Goal: Communication & Community: Answer question/provide support

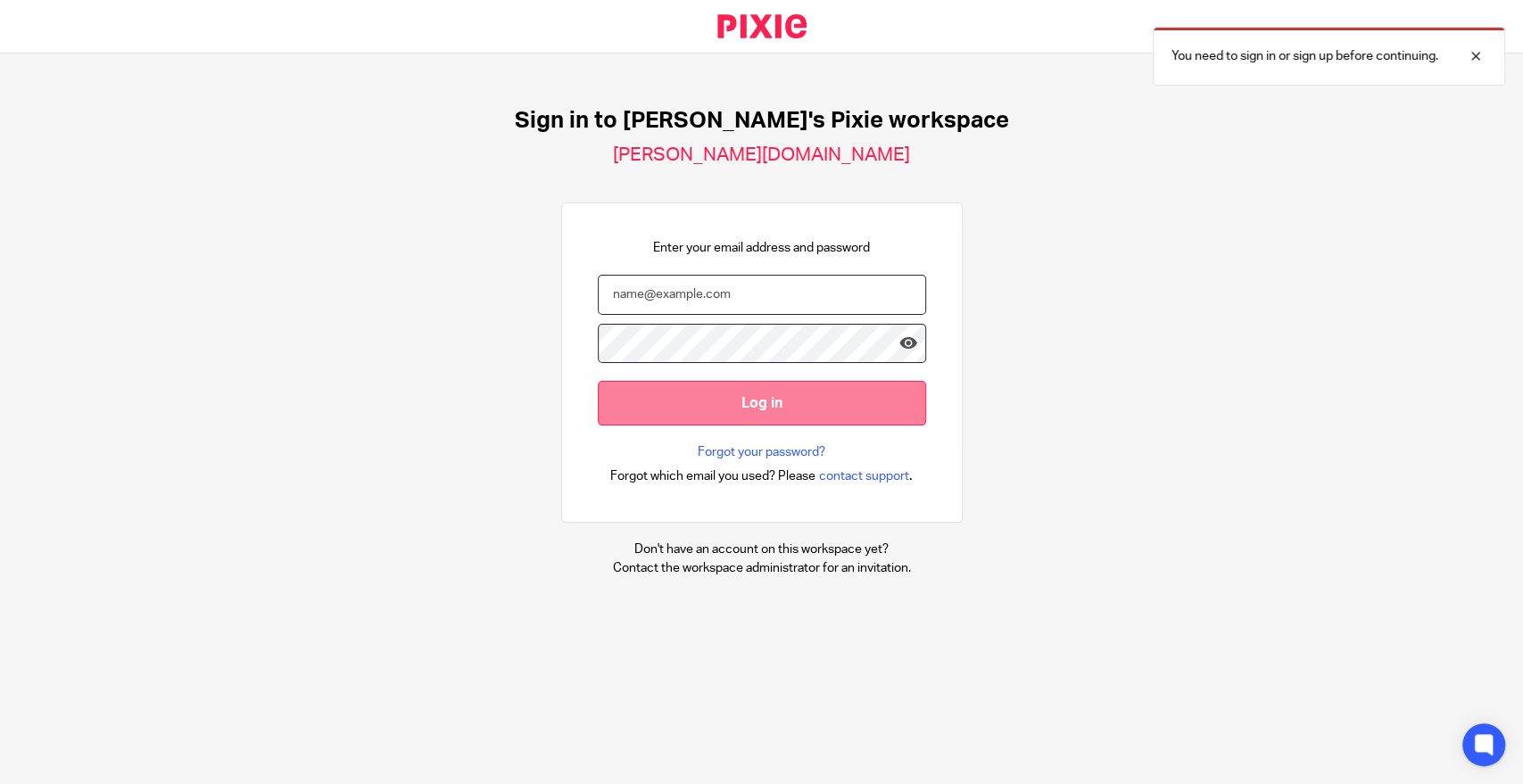
type input "nicole@alvah.co"
click at [714, 409] on input "Log in" at bounding box center [762, 403] width 328 height 44
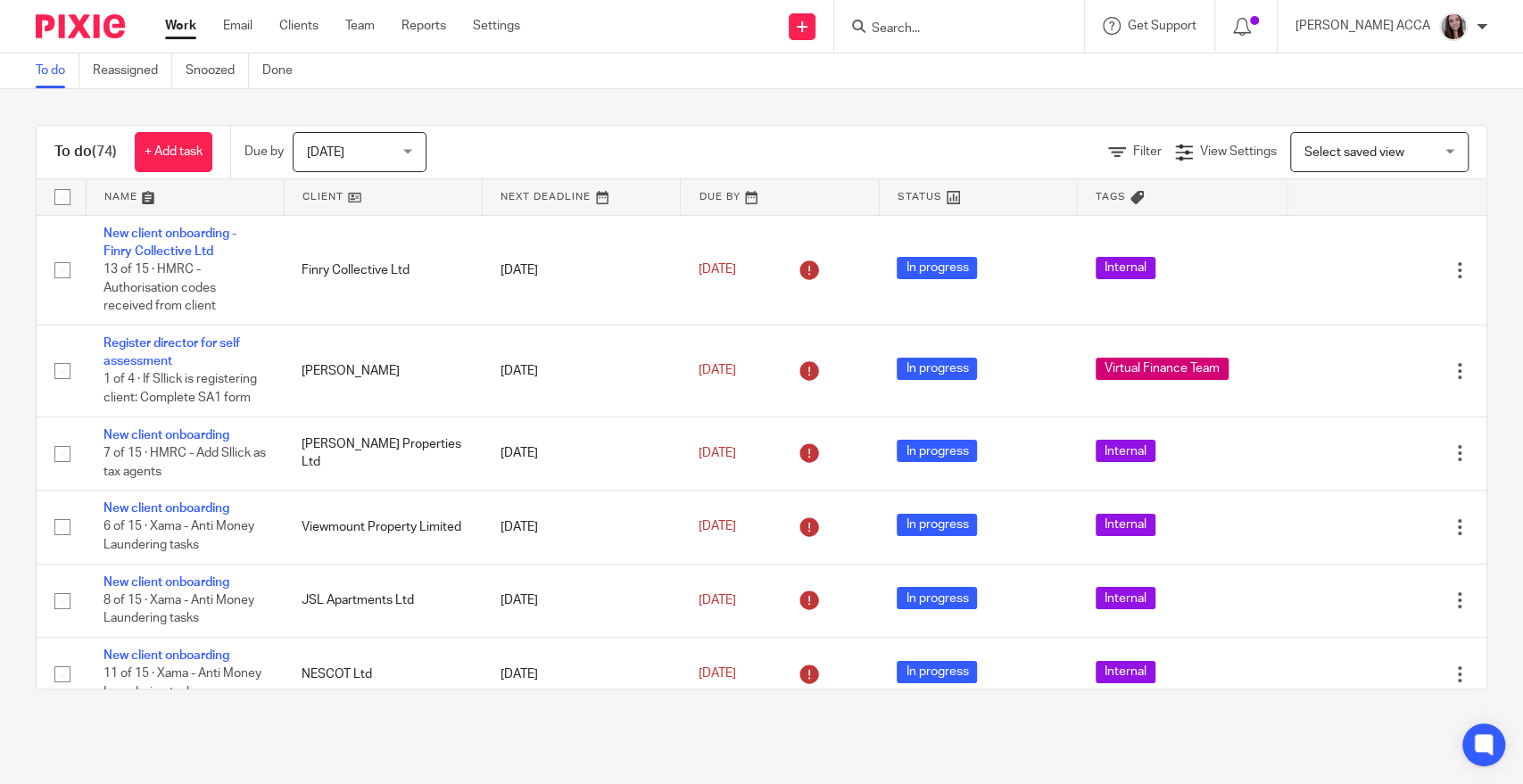
click at [910, 41] on div at bounding box center [959, 26] width 250 height 53
click at [910, 33] on input "Search" at bounding box center [950, 29] width 161 height 16
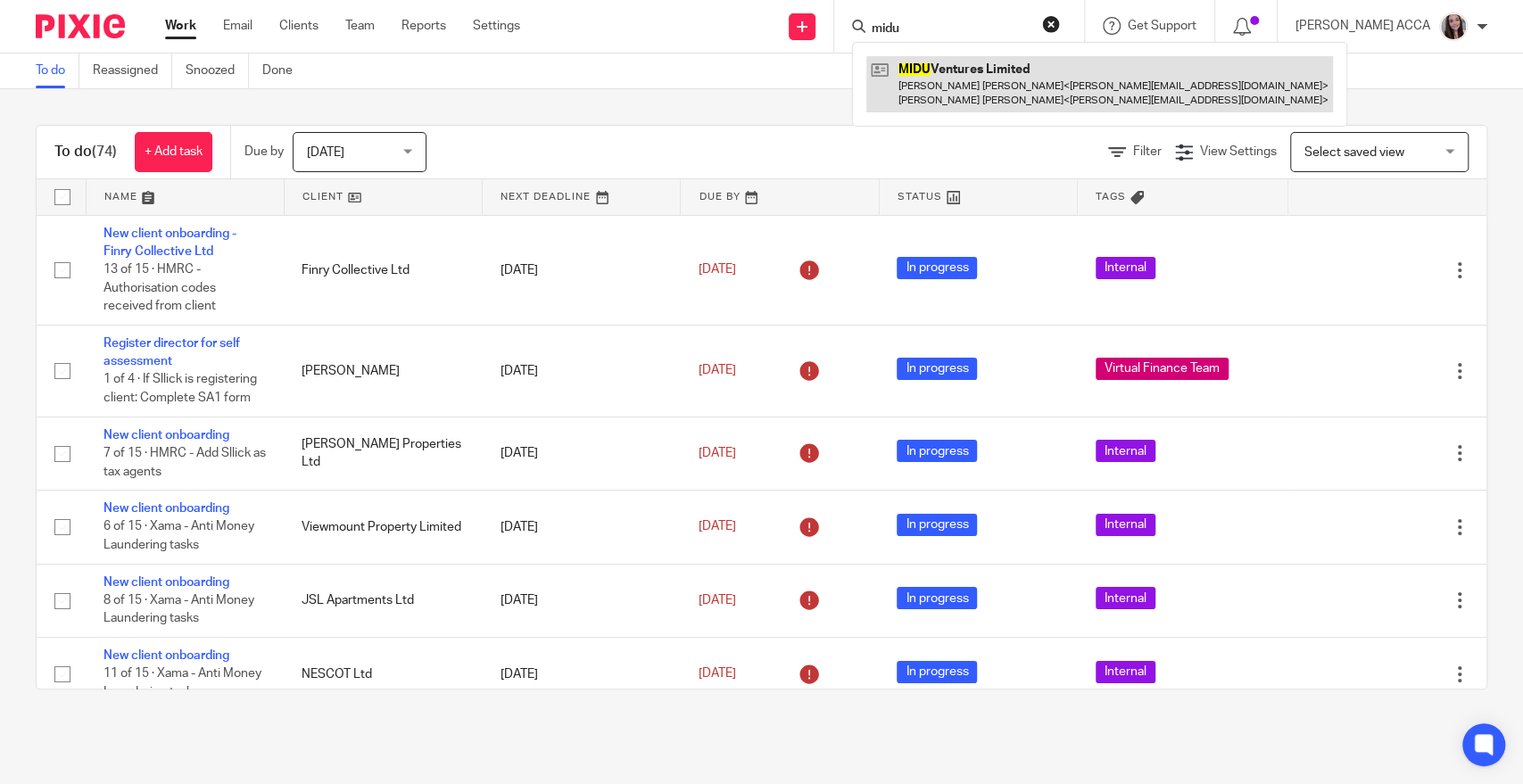
type input "midu"
click at [950, 101] on link at bounding box center [1100, 84] width 467 height 56
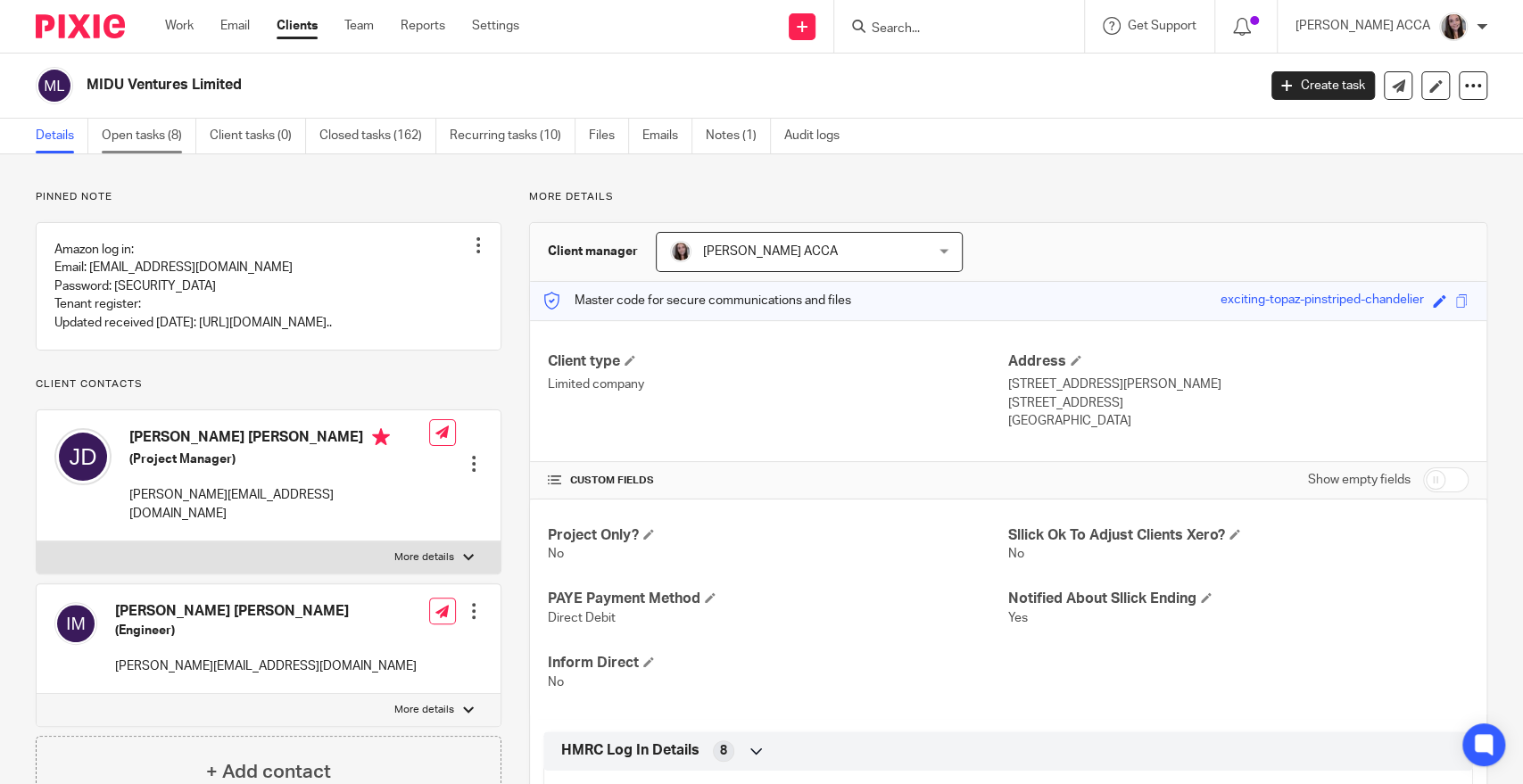
click at [104, 134] on link "Open tasks (8)" at bounding box center [150, 136] width 95 height 35
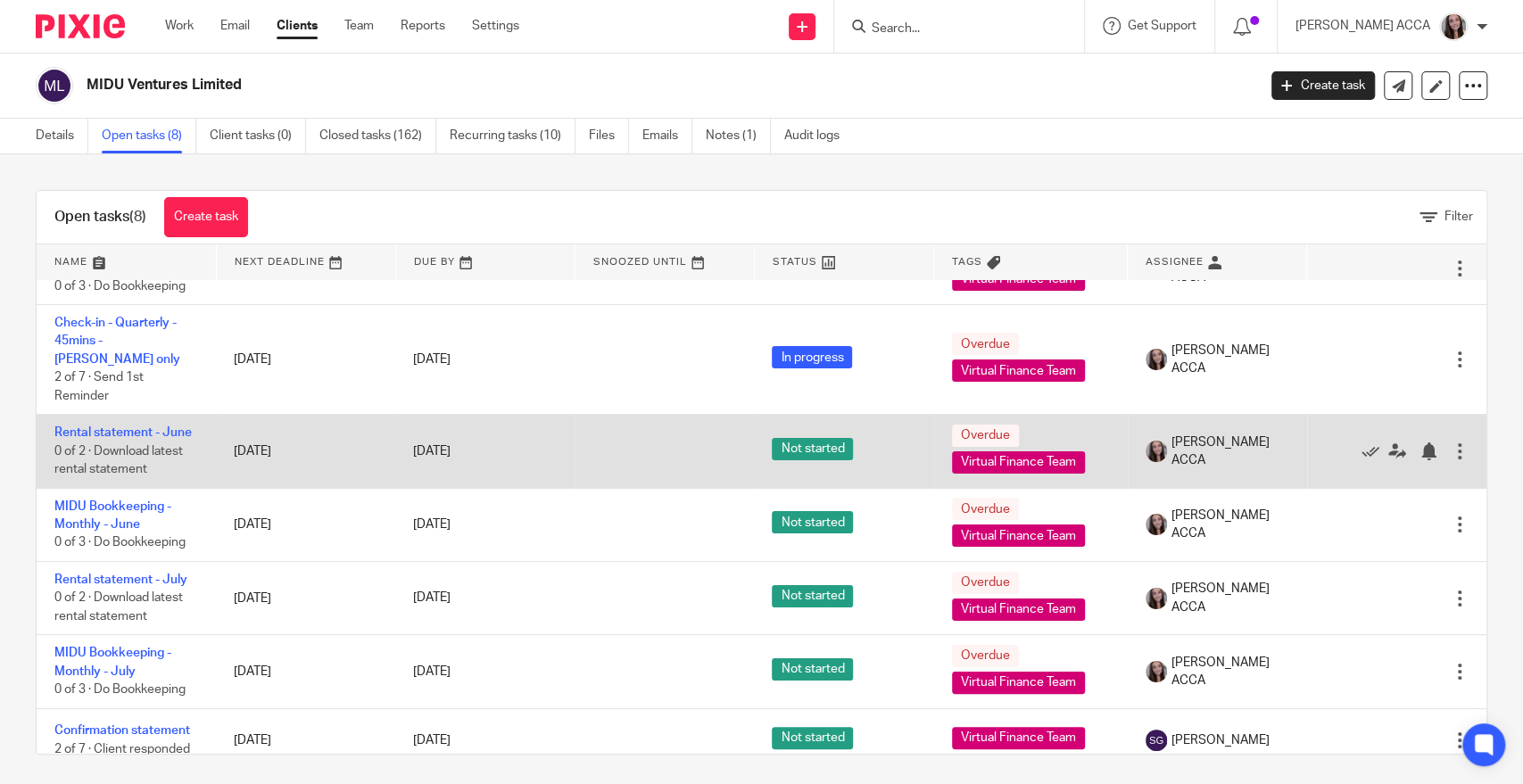
scroll to position [5, 0]
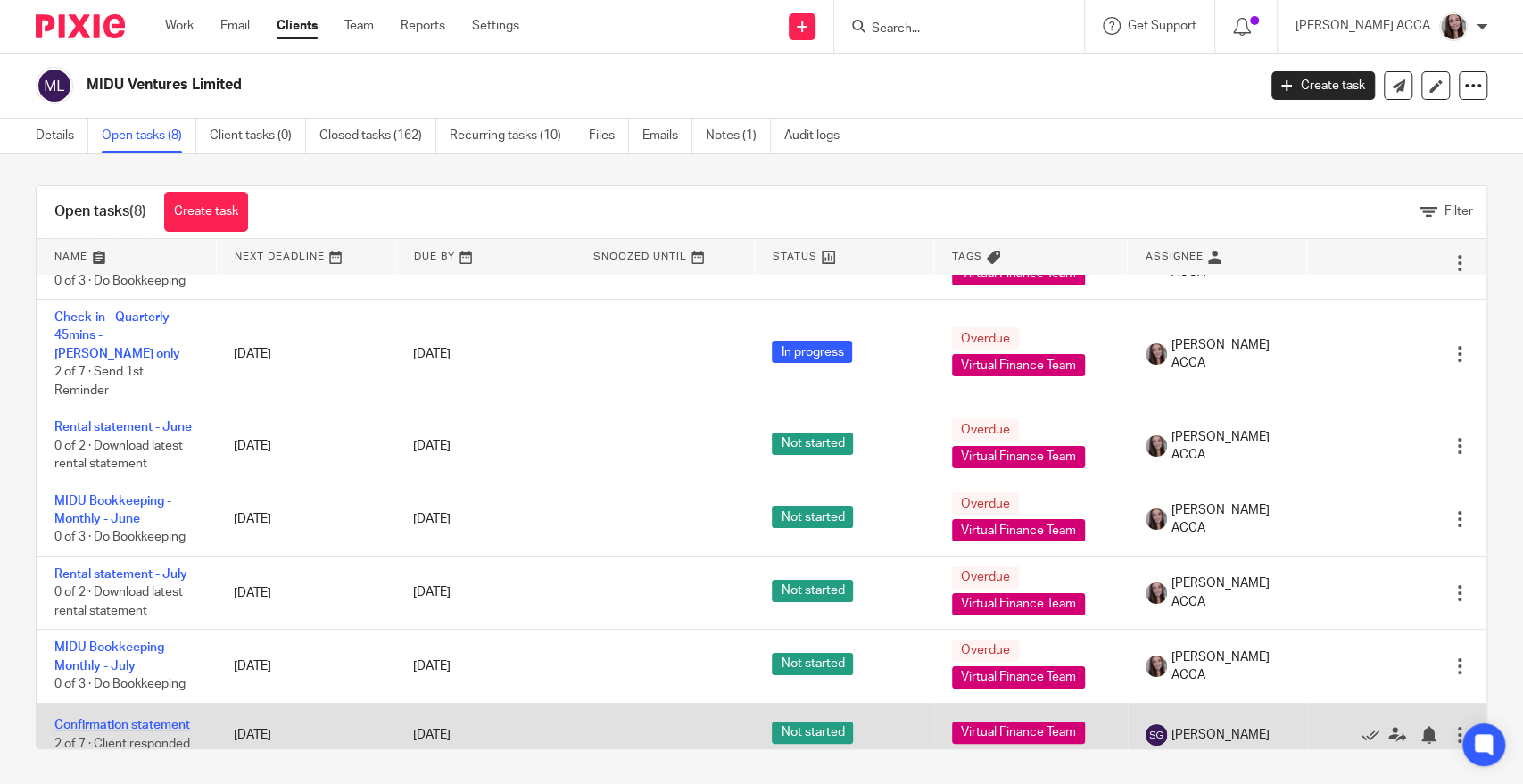
click at [119, 718] on link "Confirmation statement" at bounding box center [122, 725] width 136 height 13
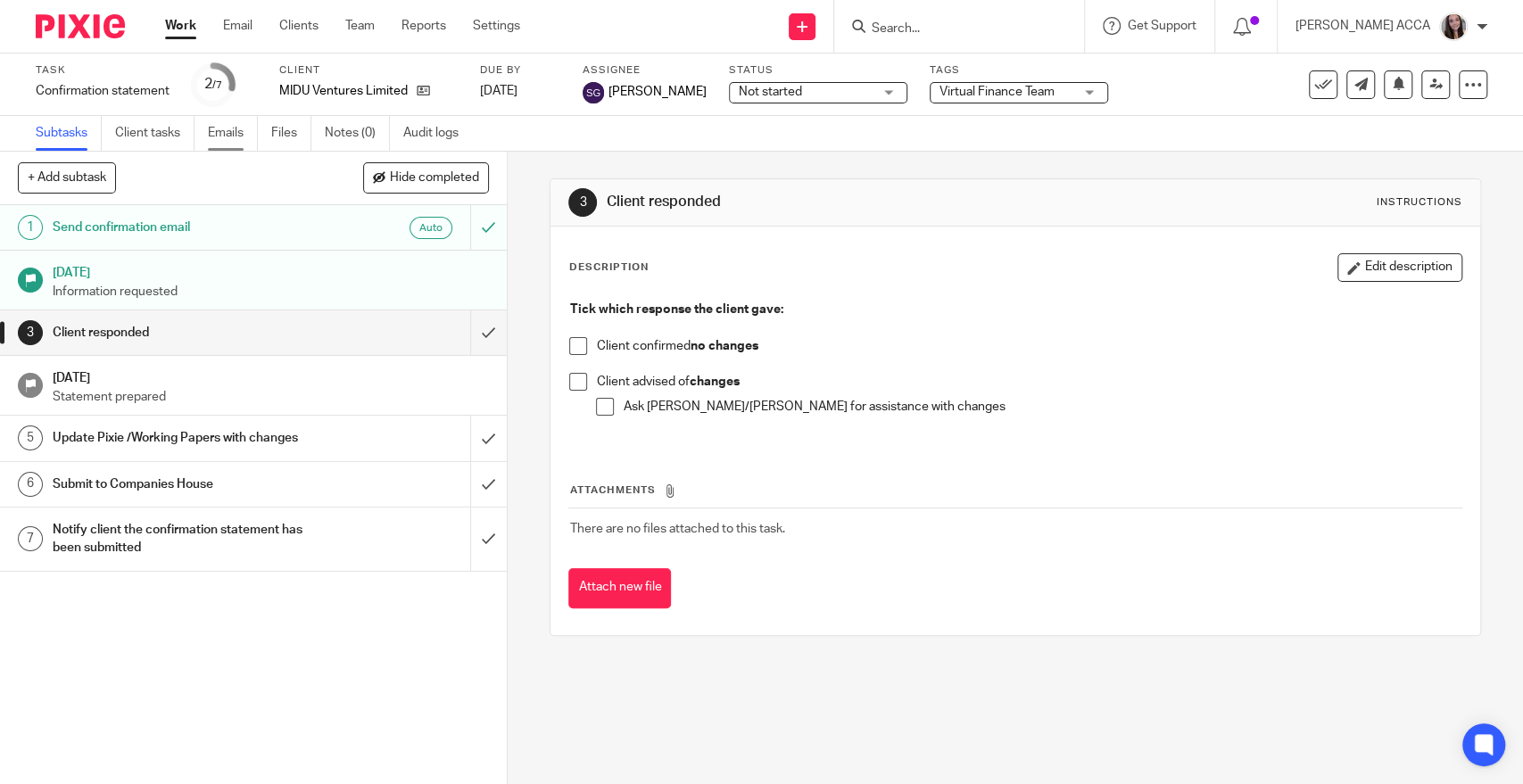
click at [217, 136] on link "Emails" at bounding box center [233, 133] width 50 height 35
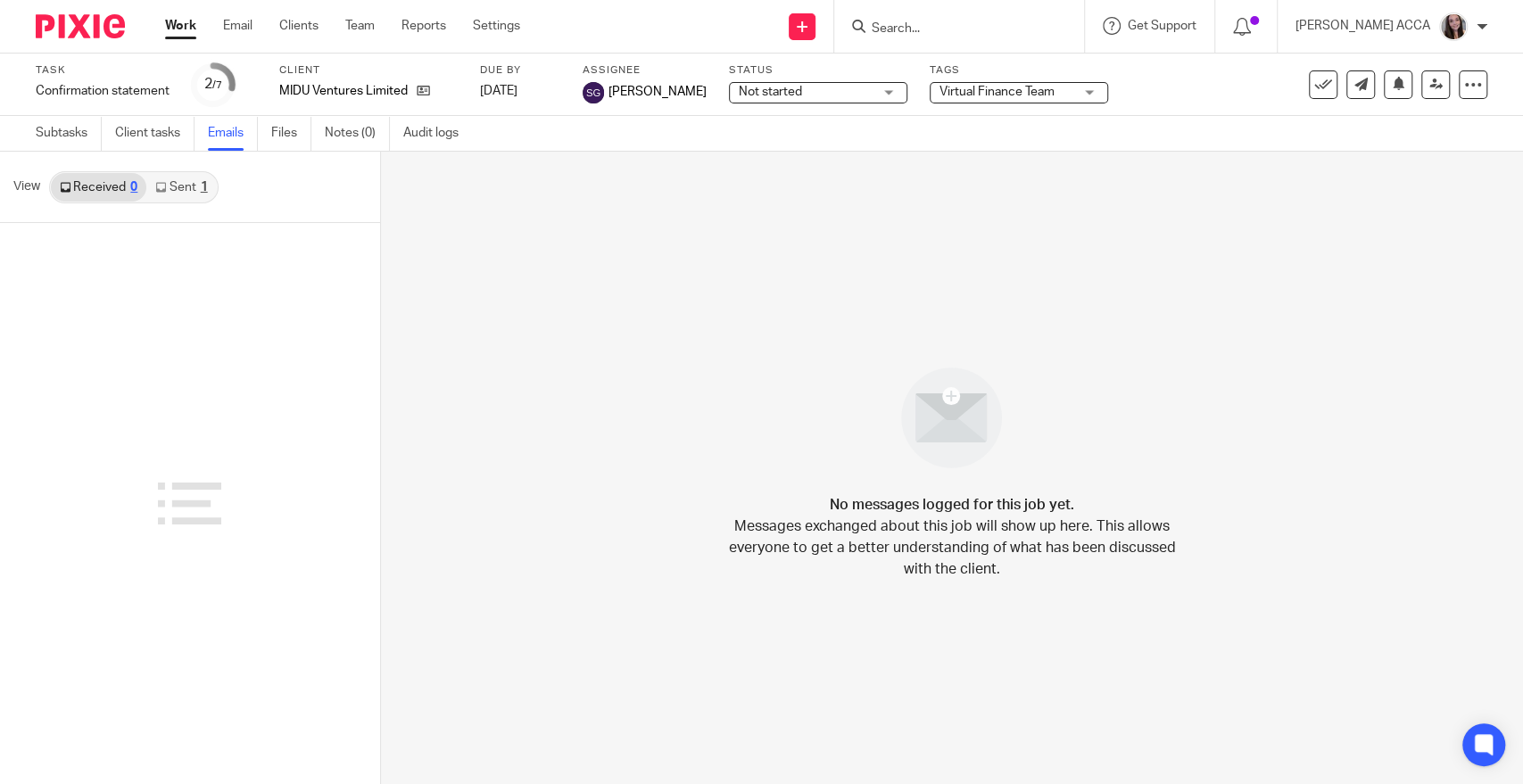
click at [170, 186] on link "Sent 1" at bounding box center [181, 187] width 69 height 28
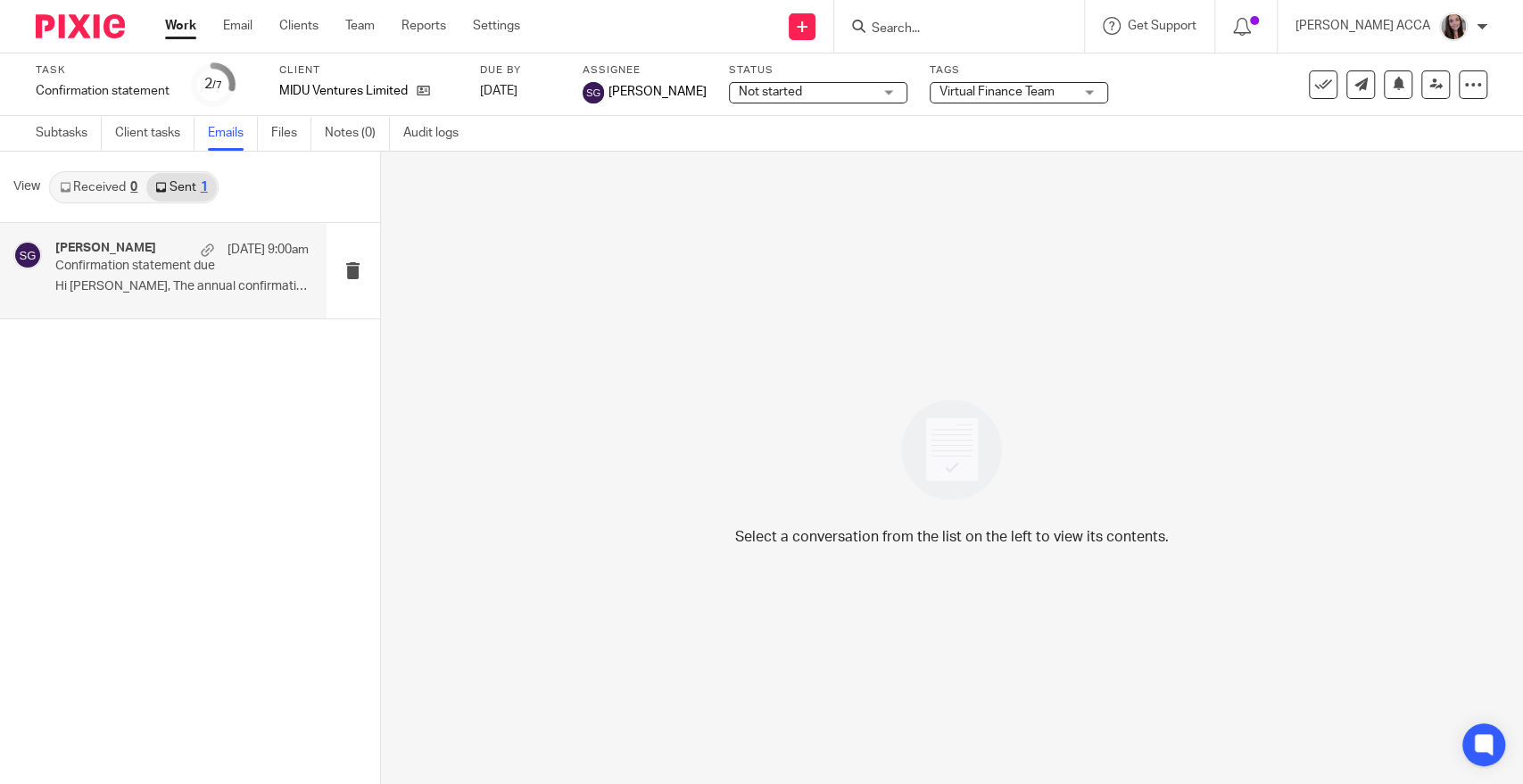
click at [169, 272] on p "Confirmation statement due" at bounding box center [157, 266] width 202 height 15
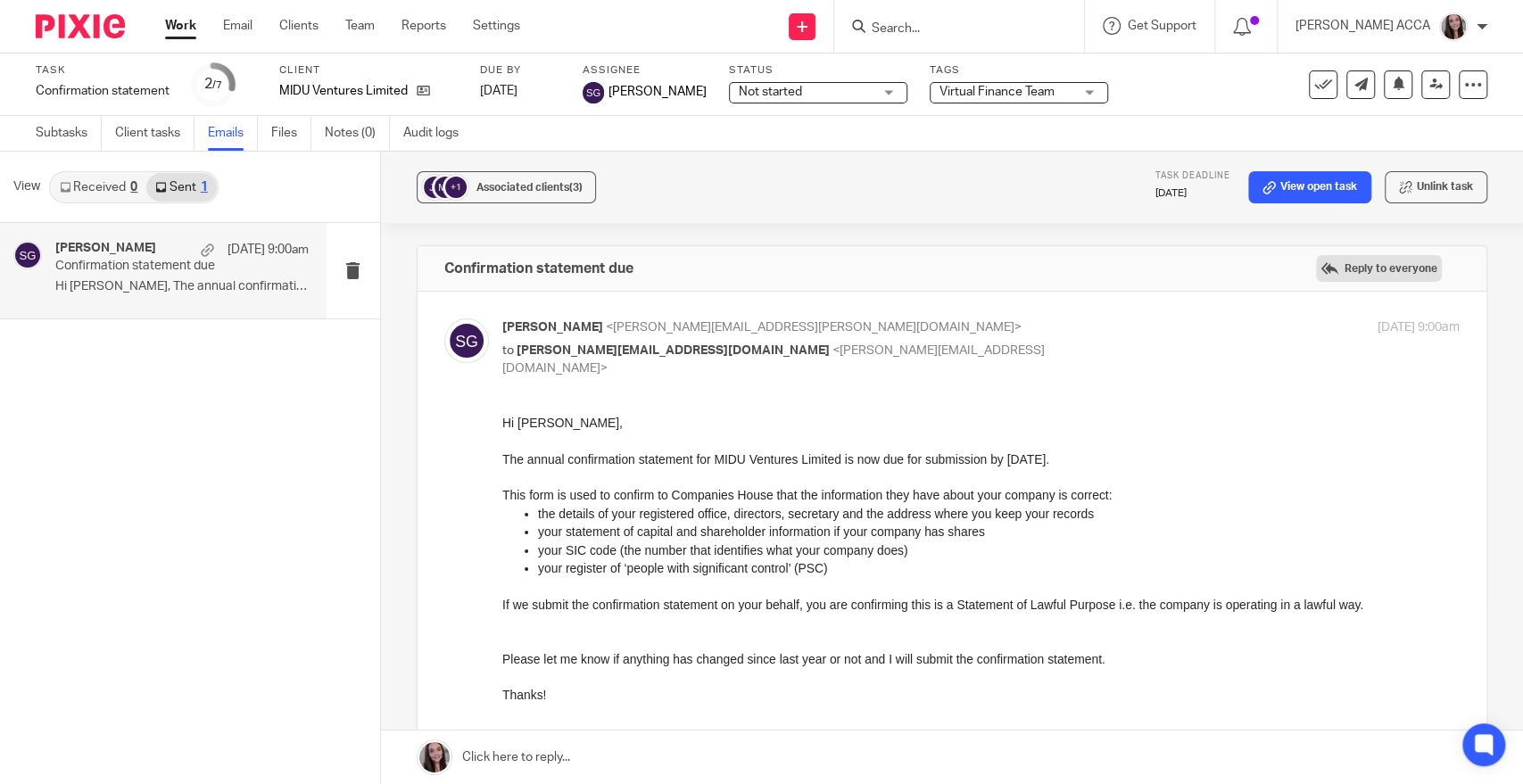
click at [1352, 269] on label "Reply to everyone" at bounding box center [1379, 268] width 126 height 26
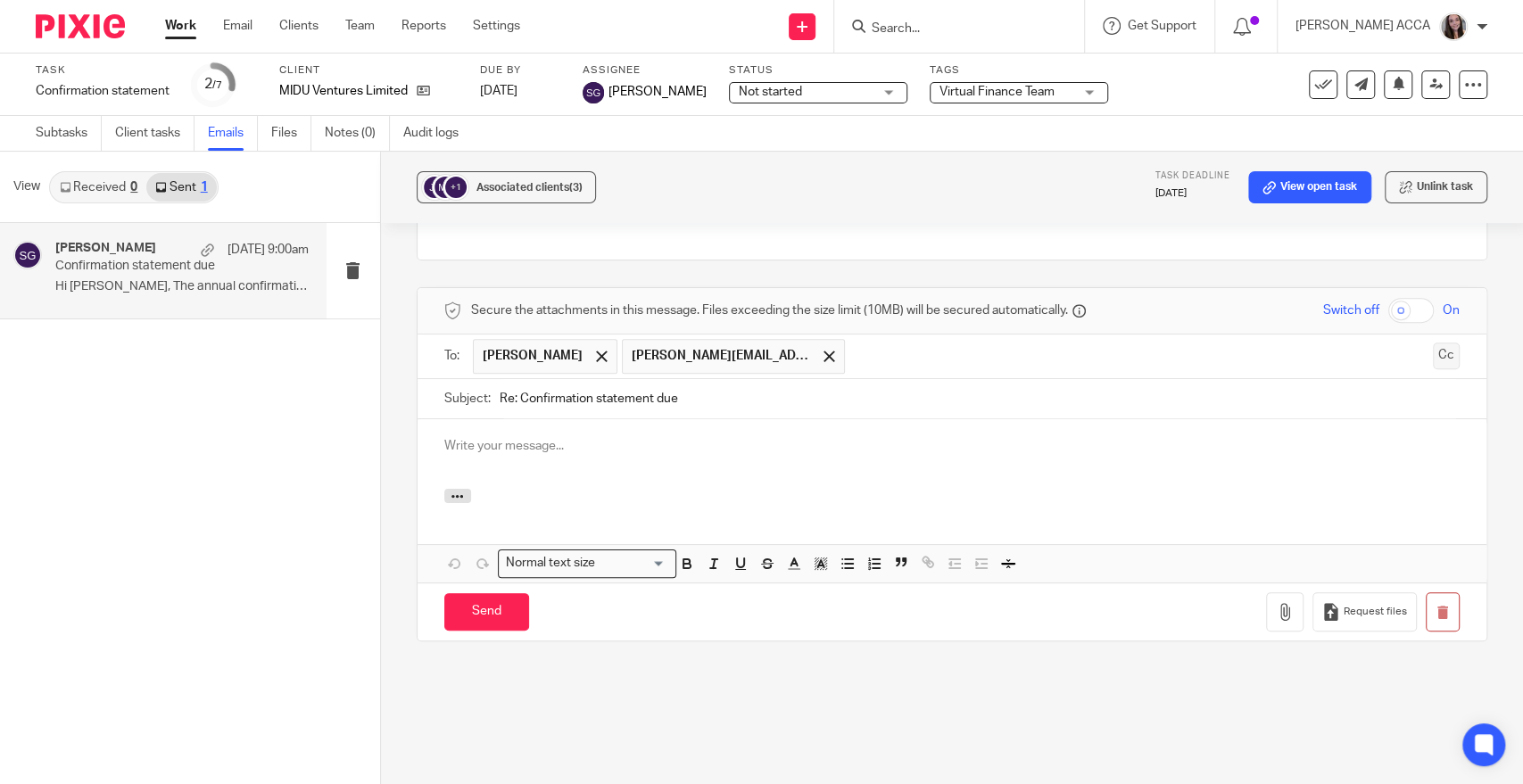
click at [1433, 343] on button "Cc" at bounding box center [1445, 356] width 26 height 26
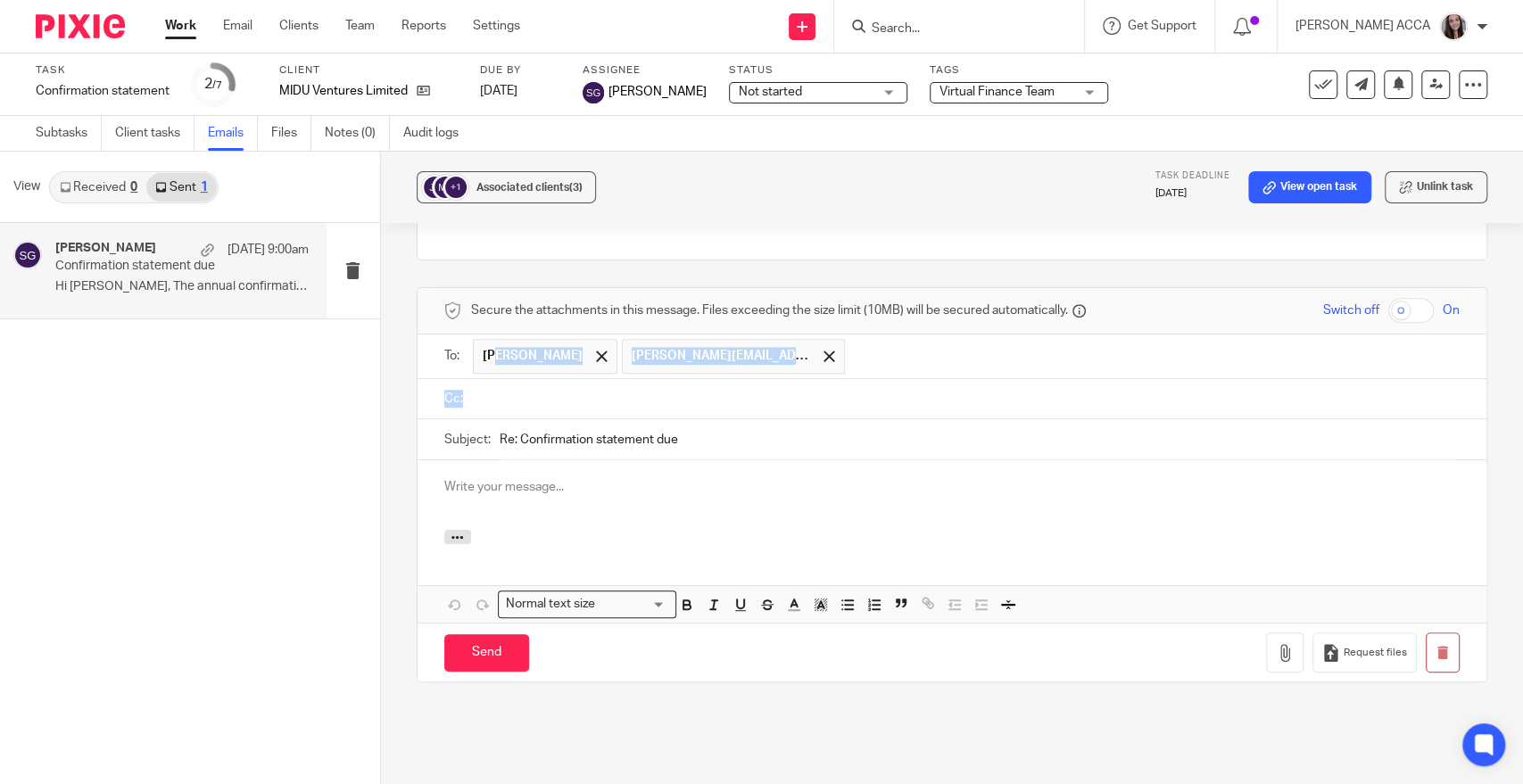
drag, startPoint x: 491, startPoint y: 346, endPoint x: 497, endPoint y: 387, distance: 41.4
click at [497, 387] on form "Secure the attachments in this message. Files exceeding the size limit (10MB) w…" at bounding box center [952, 484] width 1069 height 393
click at [596, 350] on span at bounding box center [601, 356] width 12 height 12
click at [549, 388] on input "text" at bounding box center [964, 398] width 975 height 20
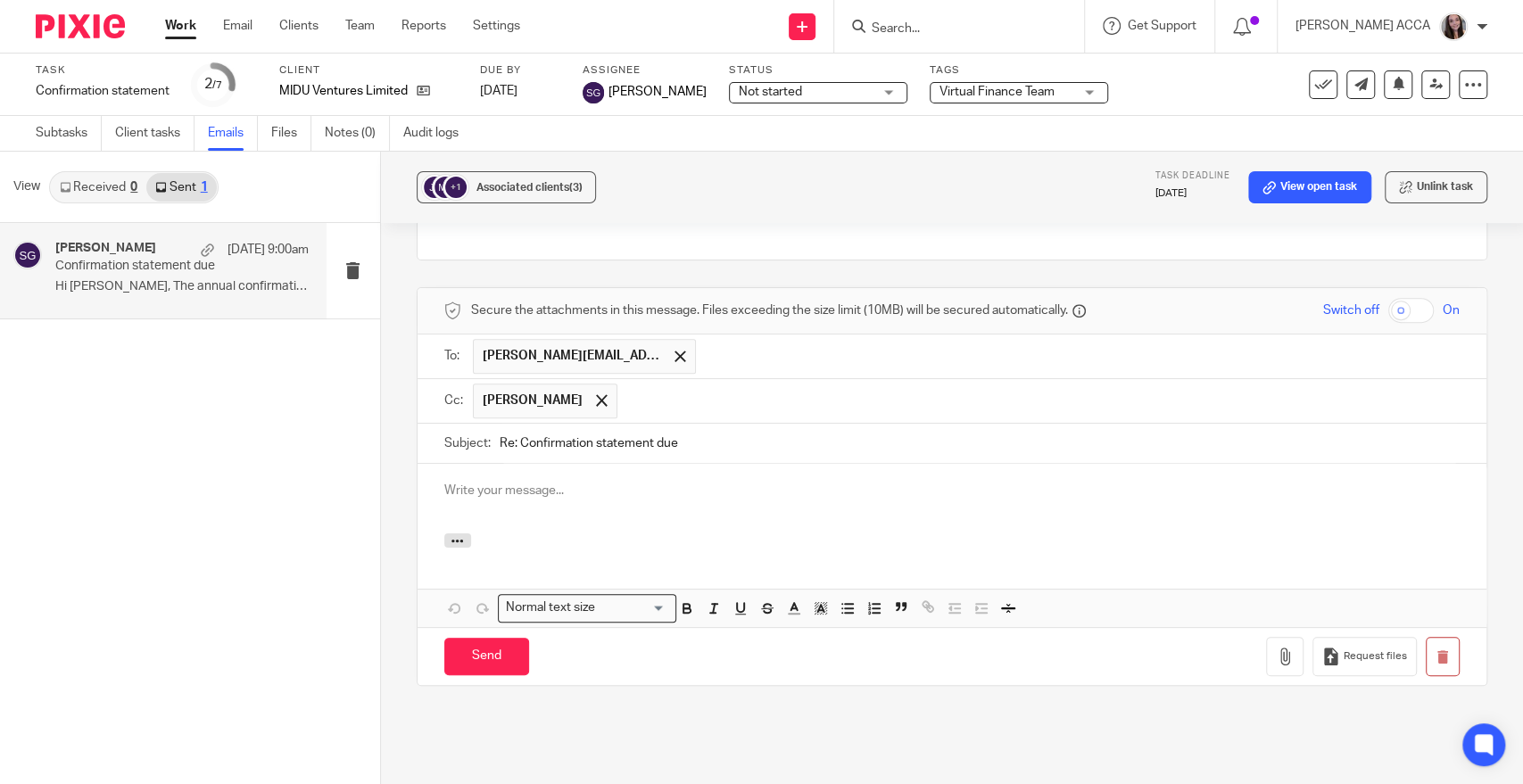
click at [544, 481] on p at bounding box center [951, 490] width 1015 height 18
click at [886, 464] on div at bounding box center [952, 499] width 1069 height 69
click at [888, 436] on input "Re: Confirmation statement due" at bounding box center [979, 444] width 959 height 40
type input "Re: Confirmation statement due - MIDU Ventures"
click at [939, 481] on p at bounding box center [951, 490] width 1015 height 18
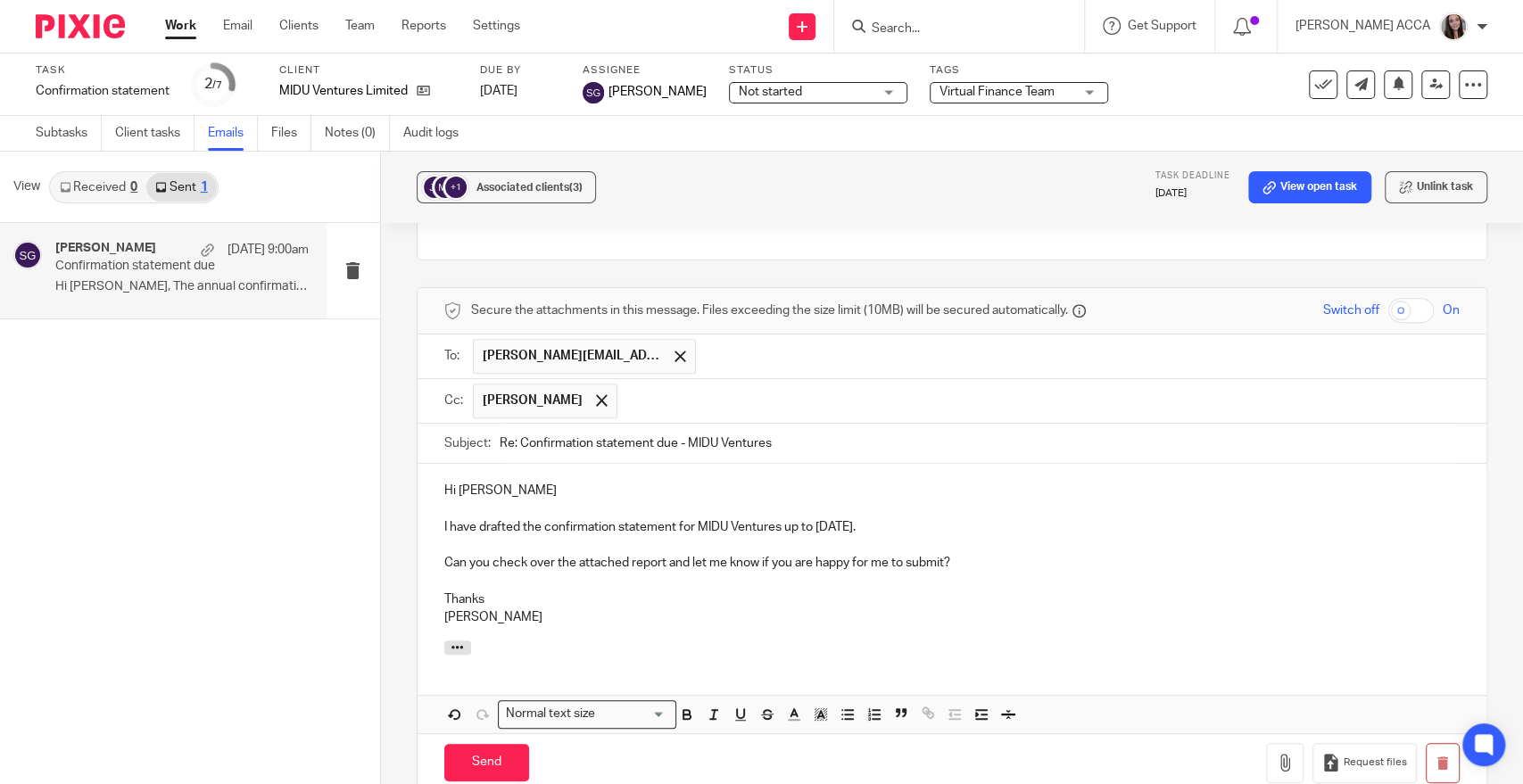
drag, startPoint x: 668, startPoint y: 541, endPoint x: 695, endPoint y: 541, distance: 27.0
click at [668, 553] on p "Can you check over the attached report and let me know if you are happy for me …" at bounding box center [951, 562] width 1015 height 18
click at [1276, 754] on icon "button" at bounding box center [1285, 763] width 18 height 18
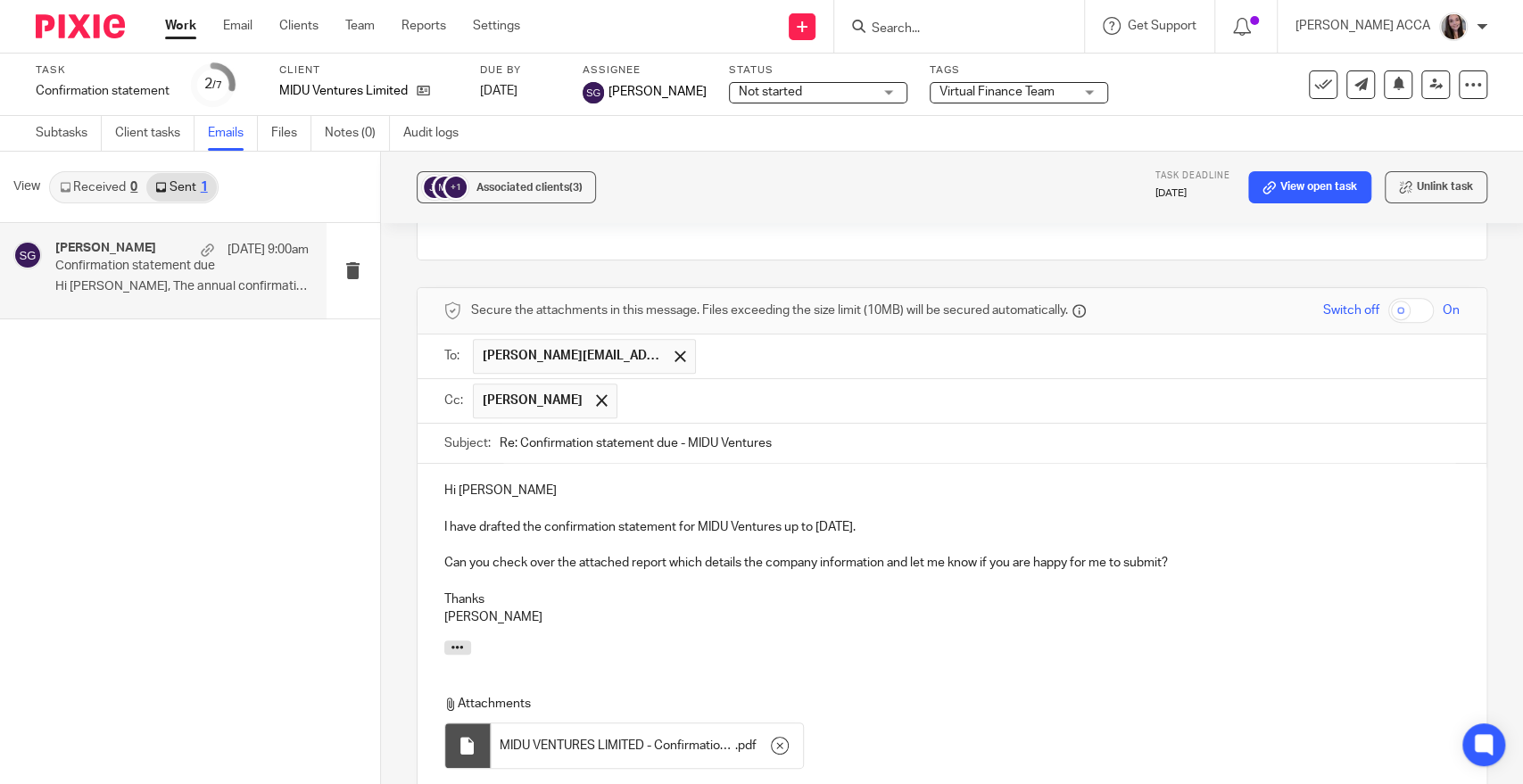
click at [710, 553] on p "Can you check over the attached report which details the company information an…" at bounding box center [951, 562] width 1015 height 18
click at [1208, 553] on p "Can you check over the attached report which details the company information an…" at bounding box center [951, 562] width 1015 height 18
click at [976, 553] on p "Can you check over the attached report which details the company information an…" at bounding box center [951, 562] width 1015 height 18
click at [990, 553] on p "Can you check over the attached report which details the company information an…" at bounding box center [951, 562] width 1015 height 18
click at [993, 553] on p "Can you check over the attached report which details the company information an…" at bounding box center [951, 562] width 1015 height 18
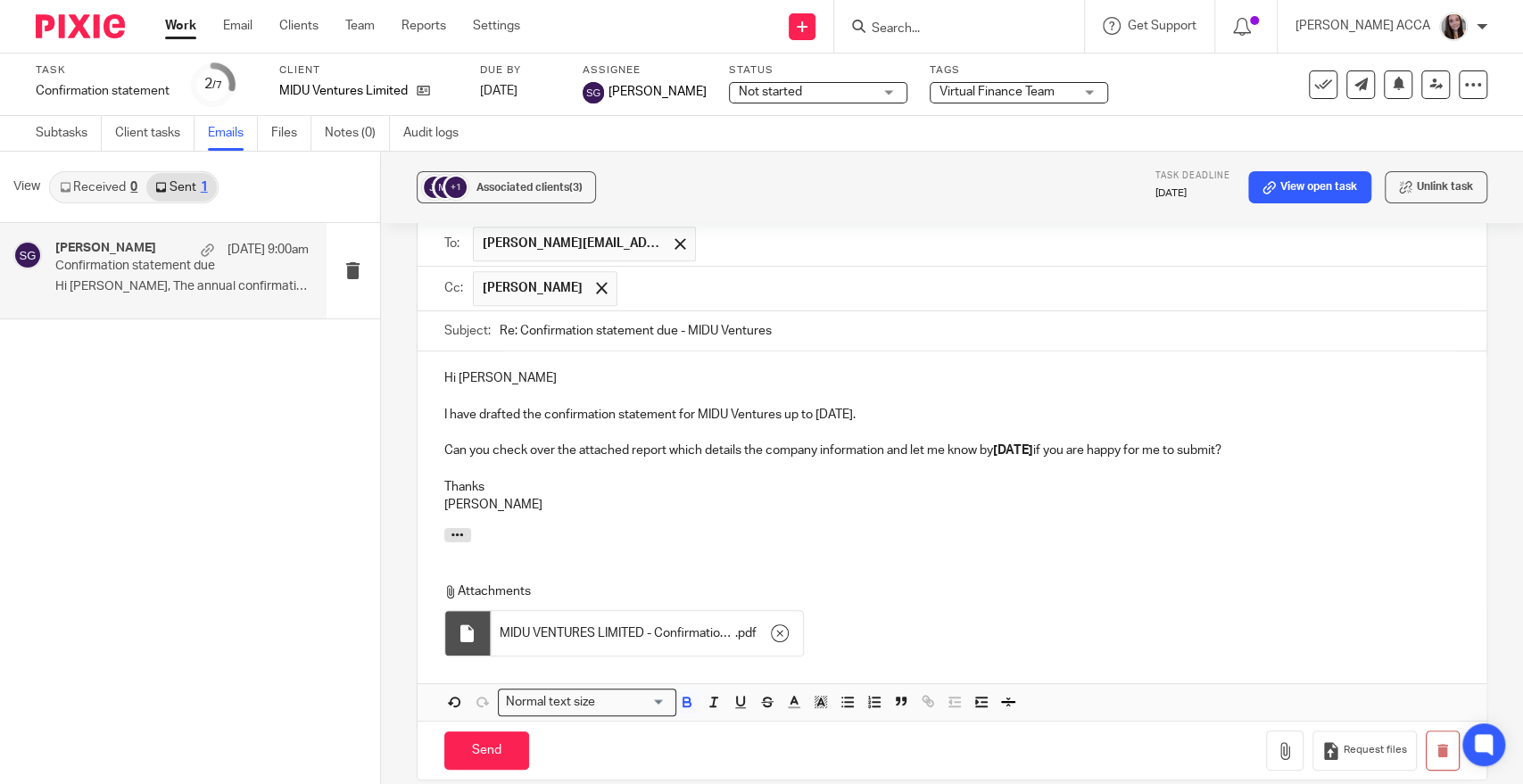
scroll to position [708, 0]
click at [1369, 439] on p "Can you check over the attached report which details the company information an…" at bounding box center [951, 449] width 1015 height 18
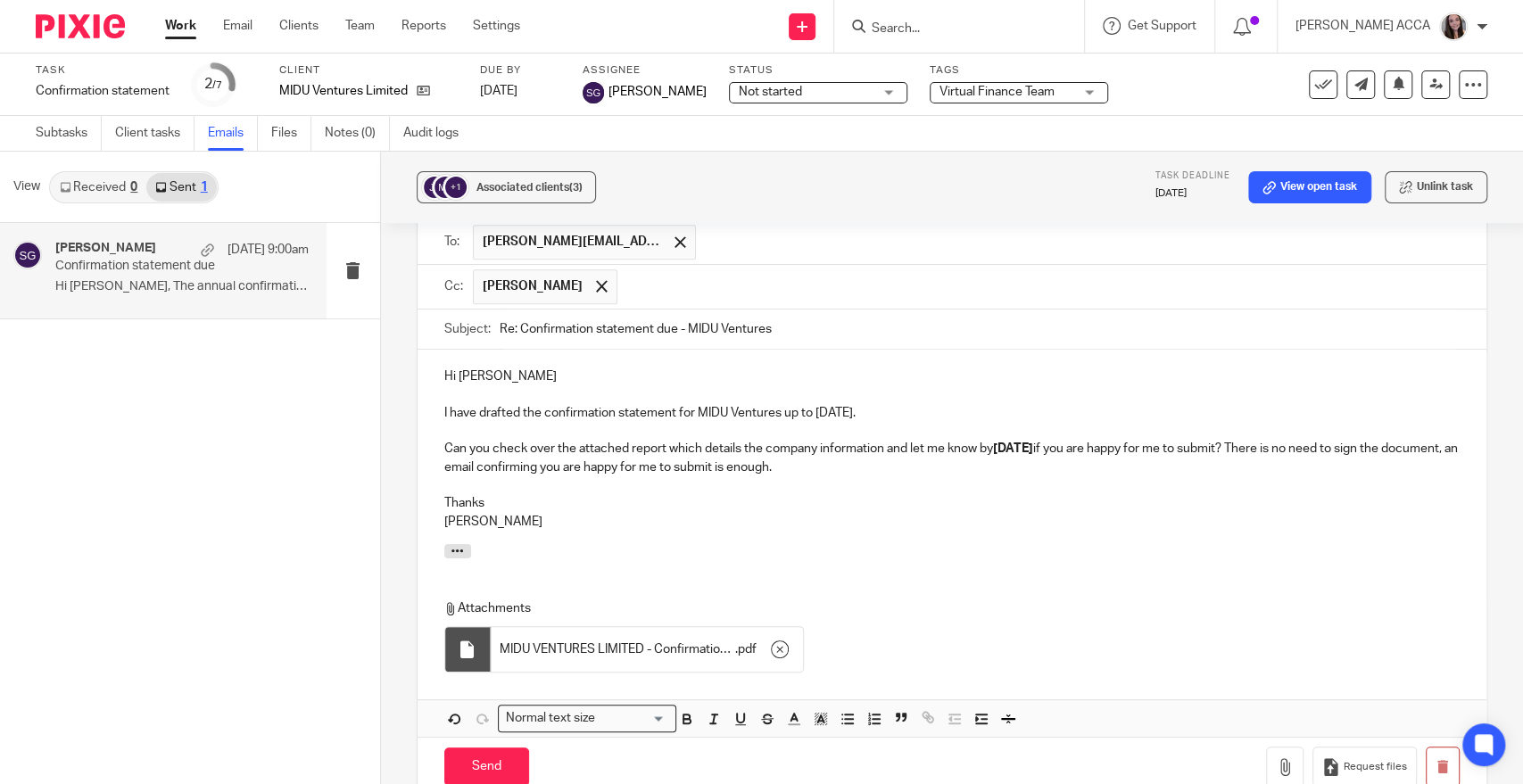
click at [1320, 439] on p "Can you check over the attached report which details the company information an…" at bounding box center [951, 458] width 1015 height 36
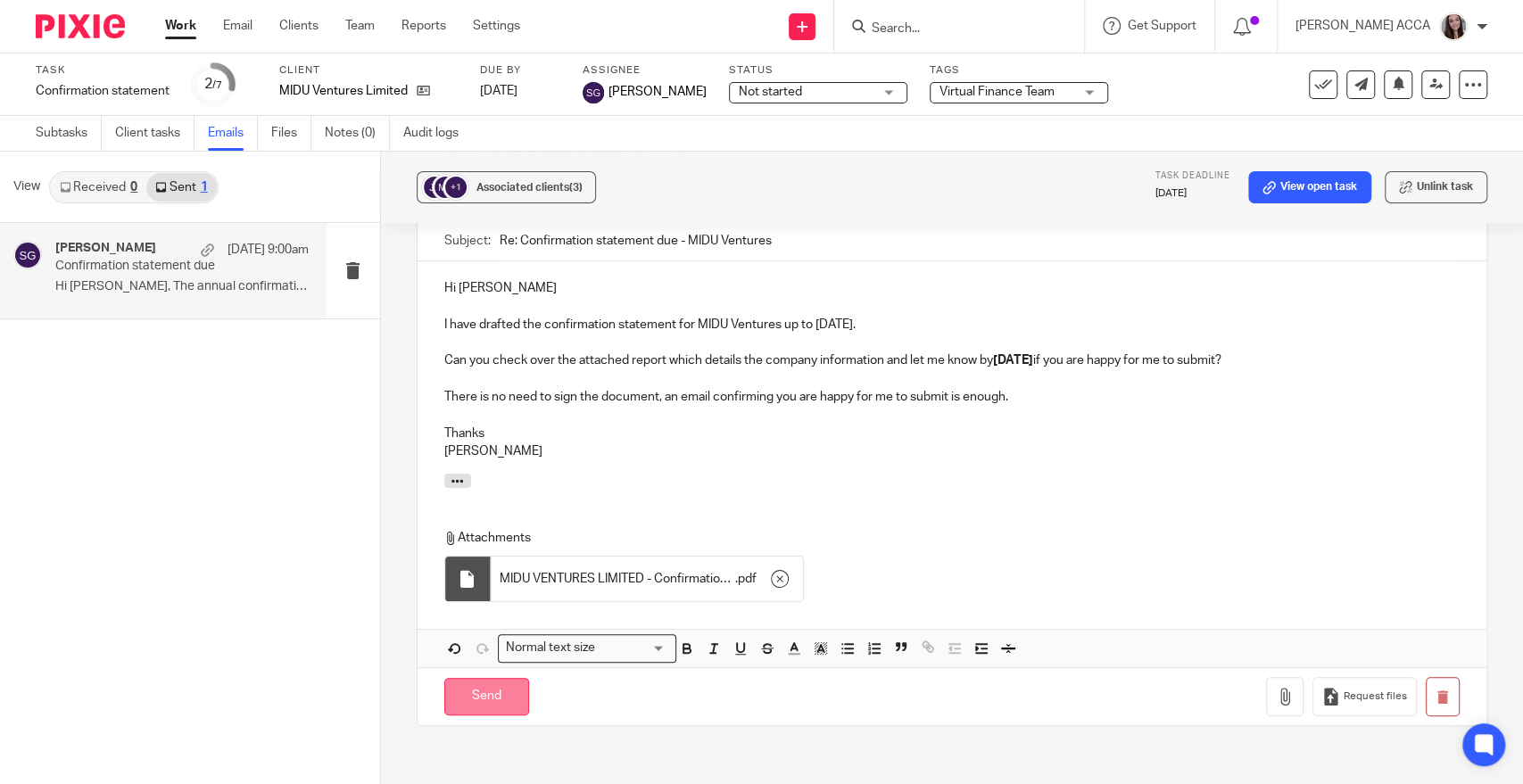
scroll to position [797, 0]
click at [485, 676] on input "Send" at bounding box center [486, 696] width 85 height 38
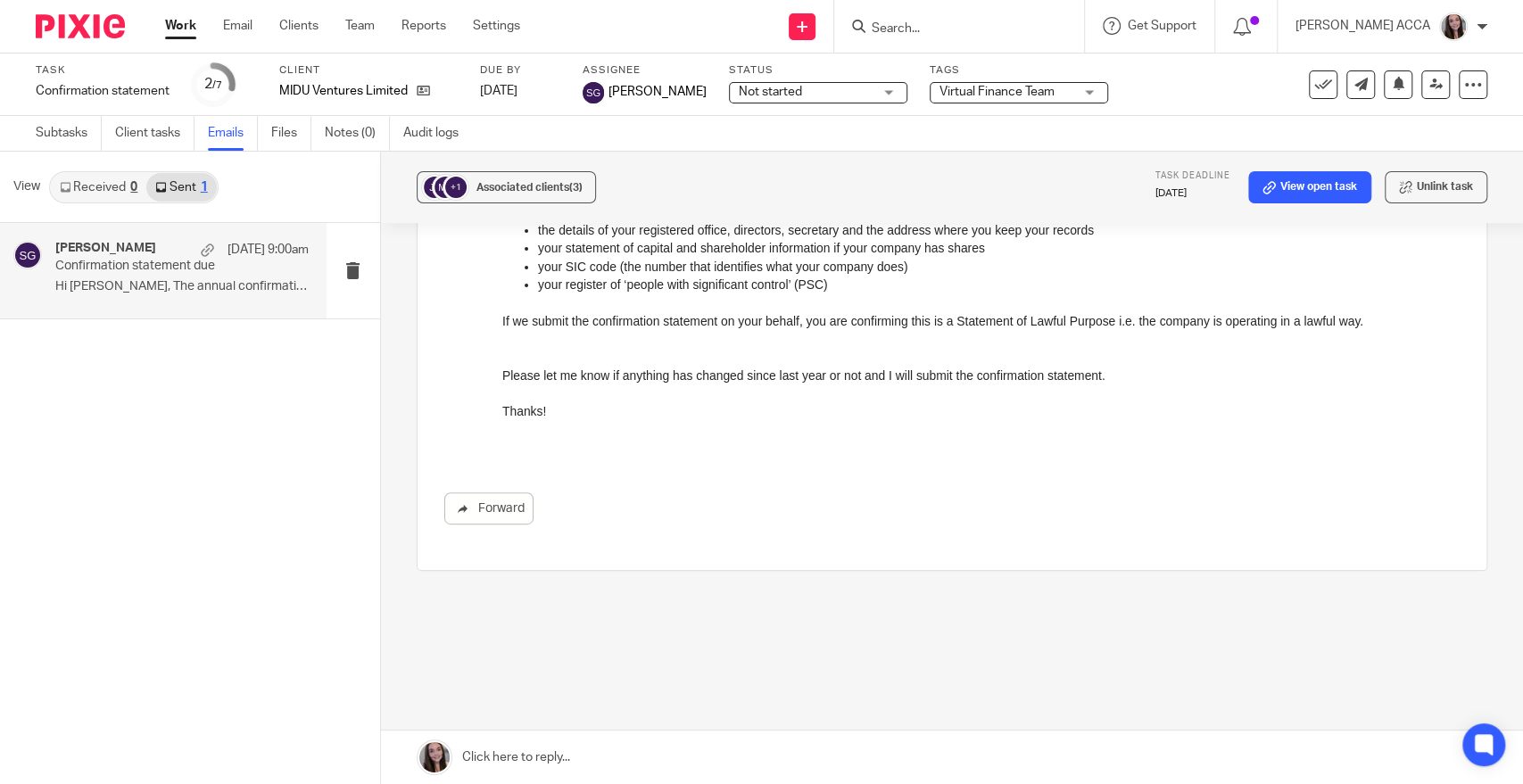
click at [927, 26] on input "Search" at bounding box center [950, 29] width 161 height 16
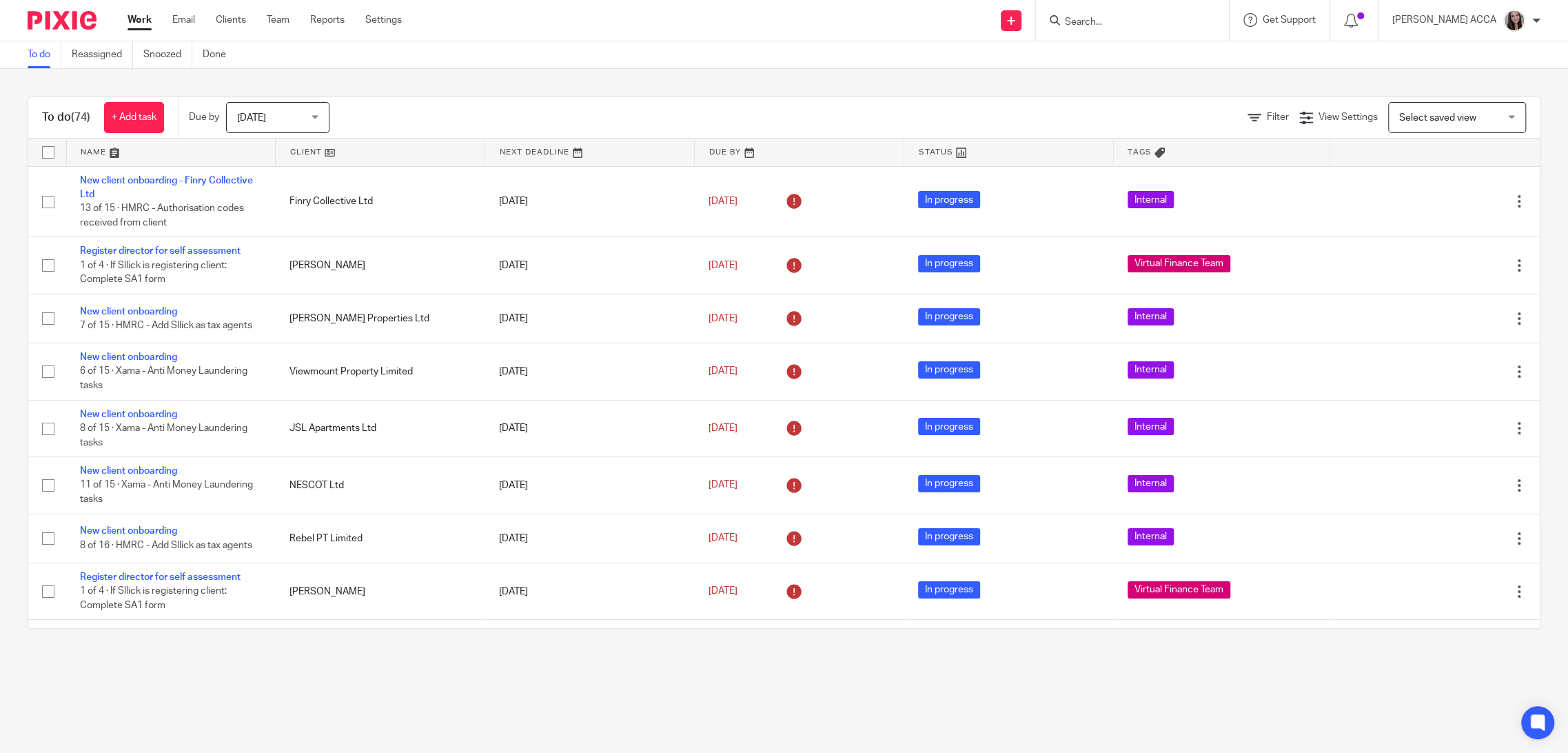
click at [1187, 25] on input "Search" at bounding box center [1125, 23] width 124 height 13
type input "glen tanar"
click at [1179, 51] on link at bounding box center [1199, 59] width 276 height 32
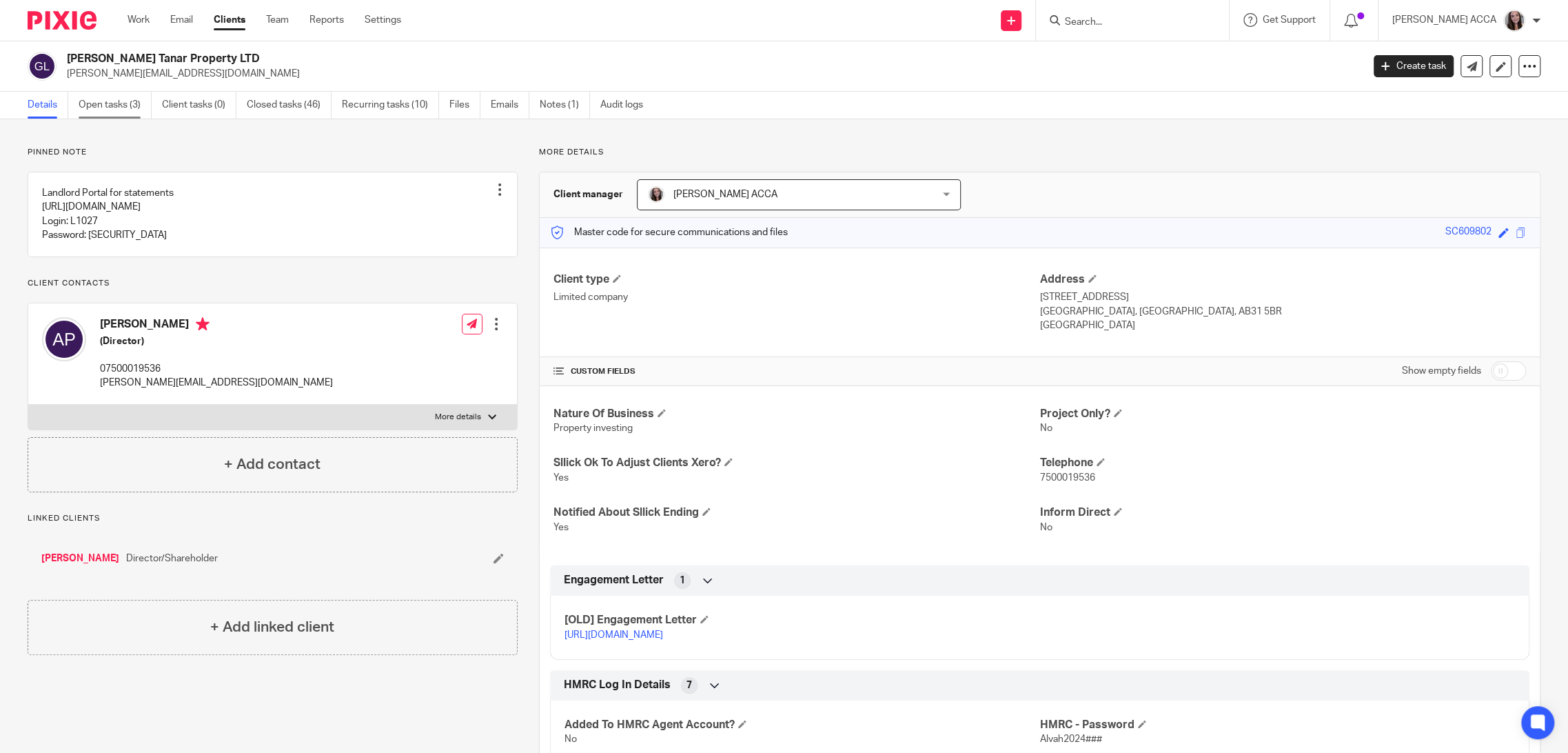
click at [126, 99] on link "Open tasks (3)" at bounding box center [116, 105] width 73 height 27
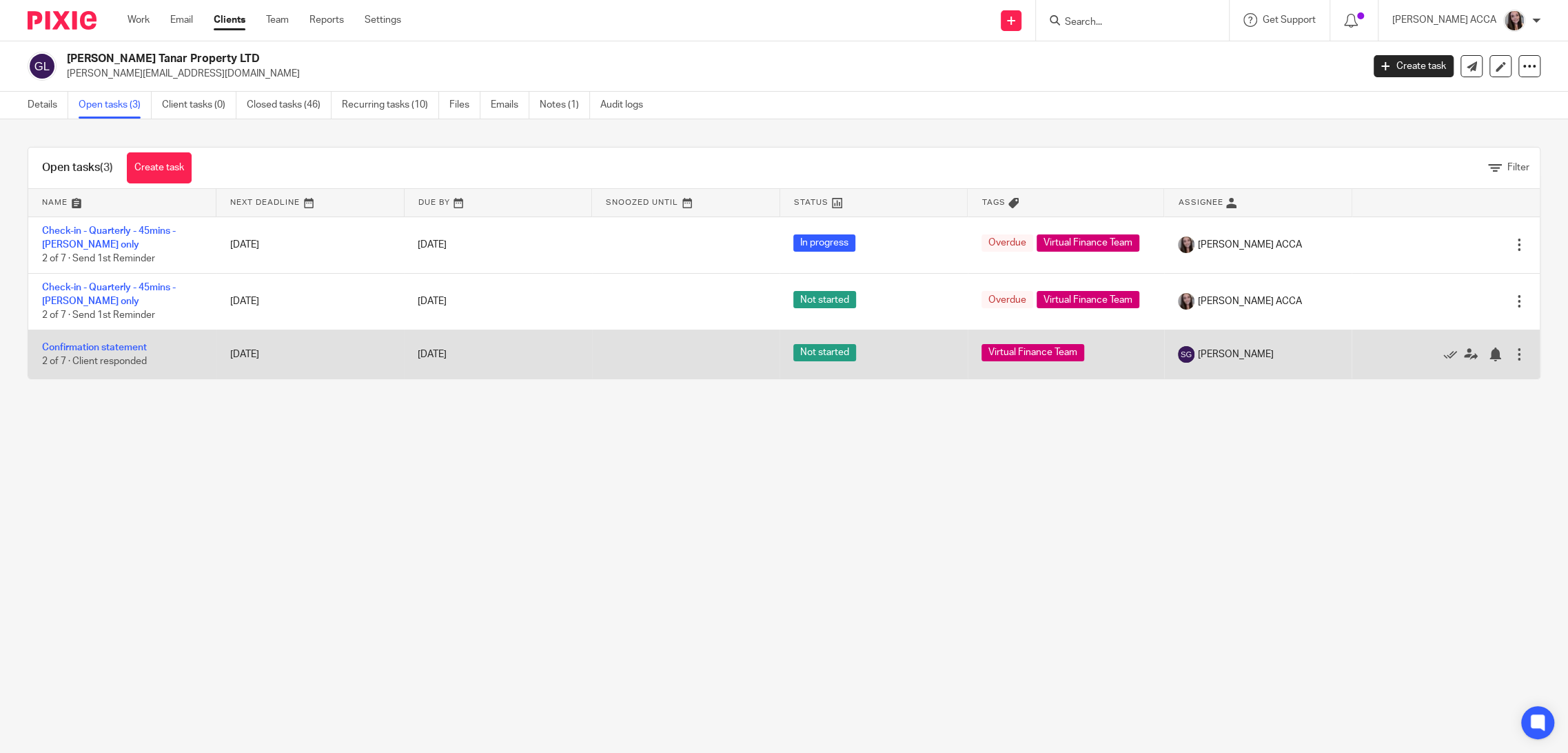
click at [87, 341] on td "Confirmation statement 2 of 7 · Client responded" at bounding box center [122, 354] width 188 height 49
click at [122, 350] on link "Confirmation statement" at bounding box center [94, 348] width 105 height 10
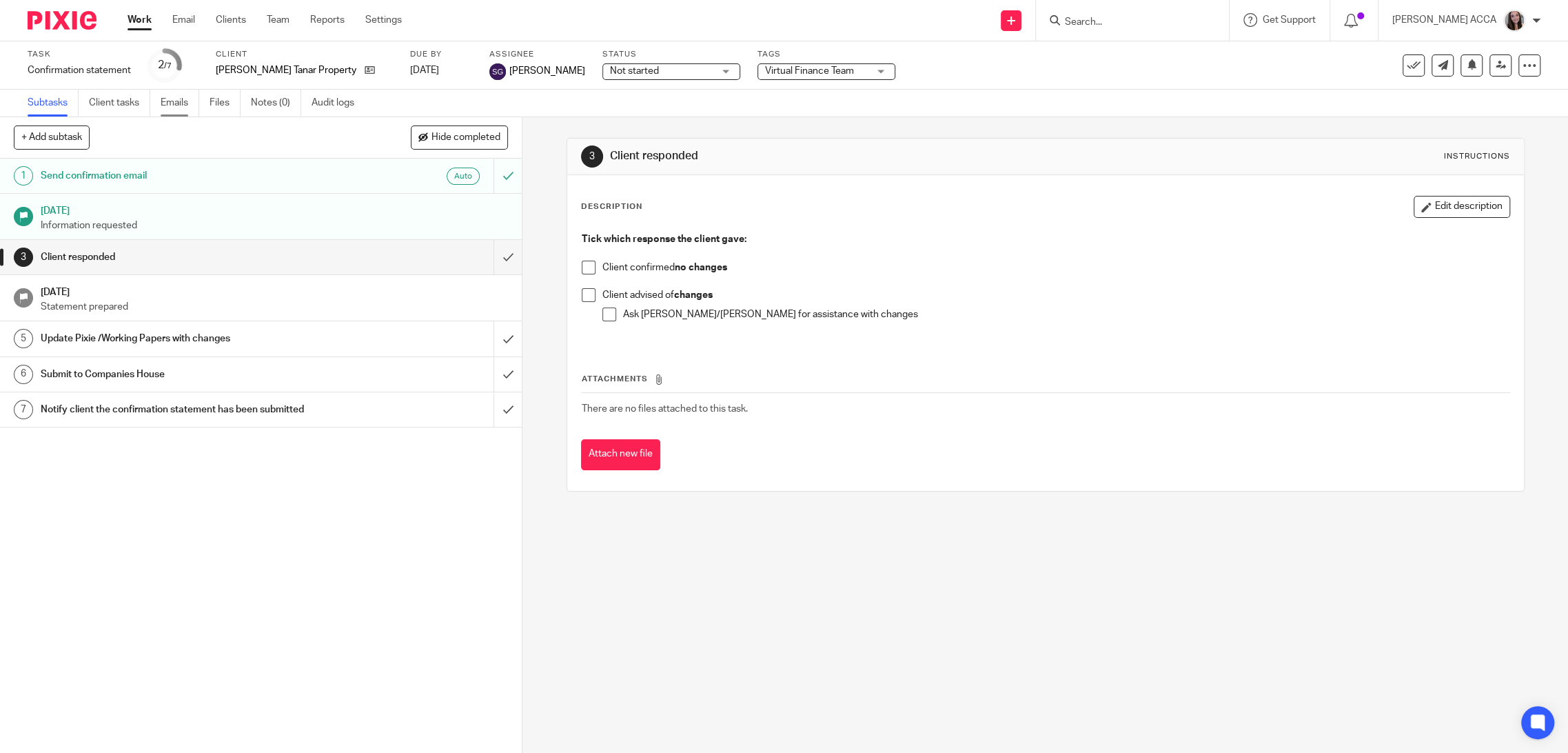
click at [176, 102] on link "Emails" at bounding box center [180, 103] width 39 height 27
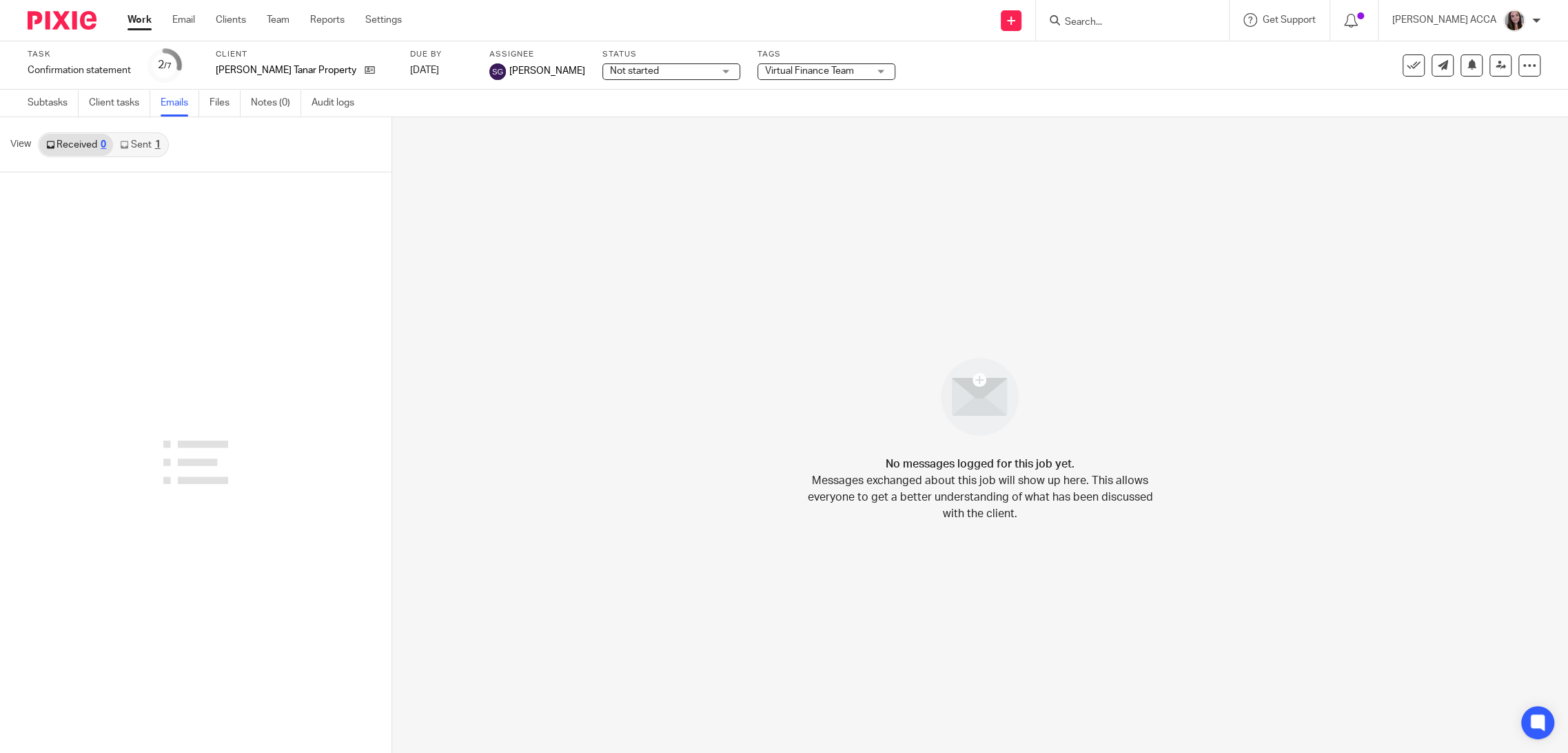
click at [147, 147] on link "Sent 1" at bounding box center [140, 145] width 54 height 22
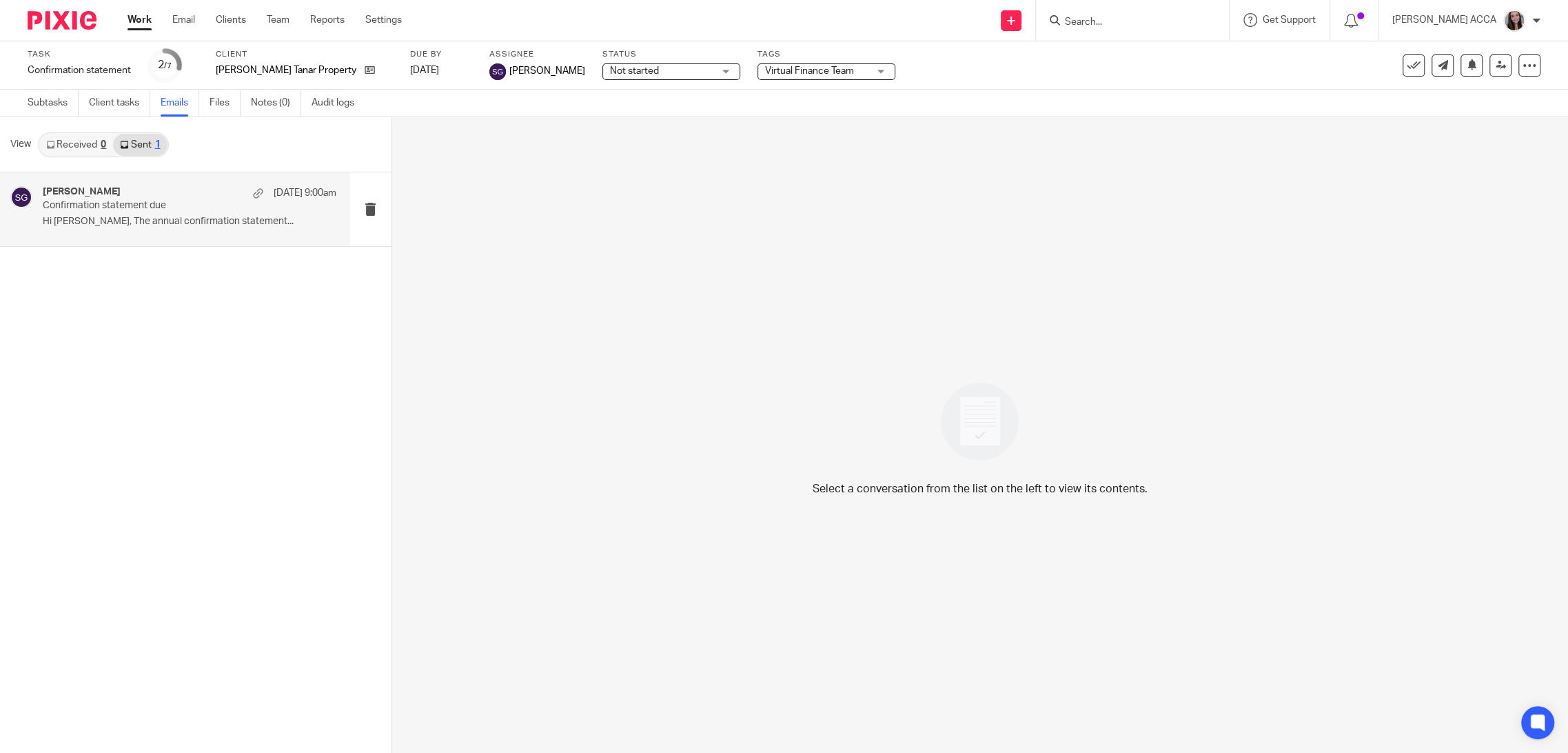
click at [160, 216] on p "Hi [PERSON_NAME], The annual confirmation statement..." at bounding box center [190, 221] width 294 height 12
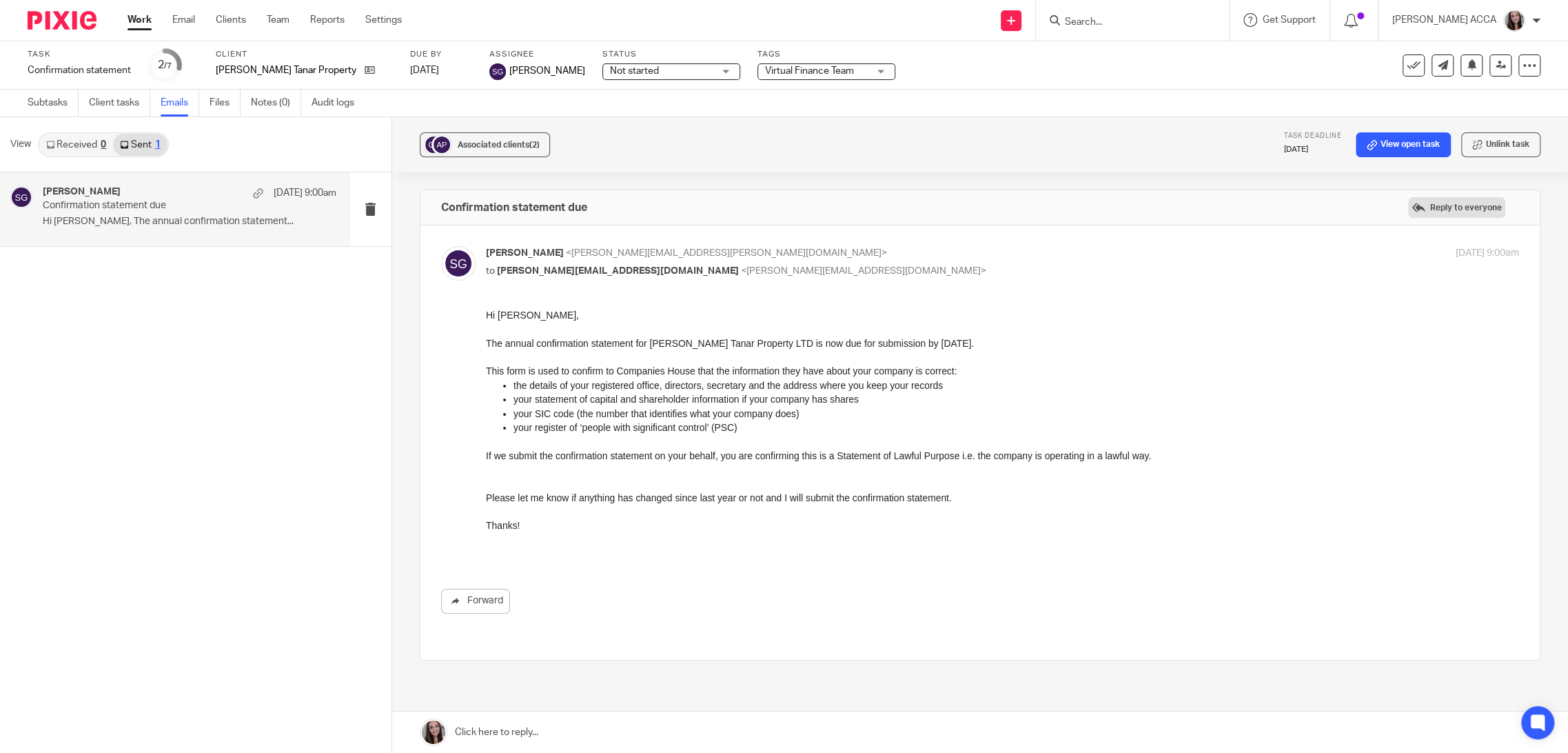
click at [1431, 208] on label "Reply to everyone" at bounding box center [1457, 207] width 97 height 20
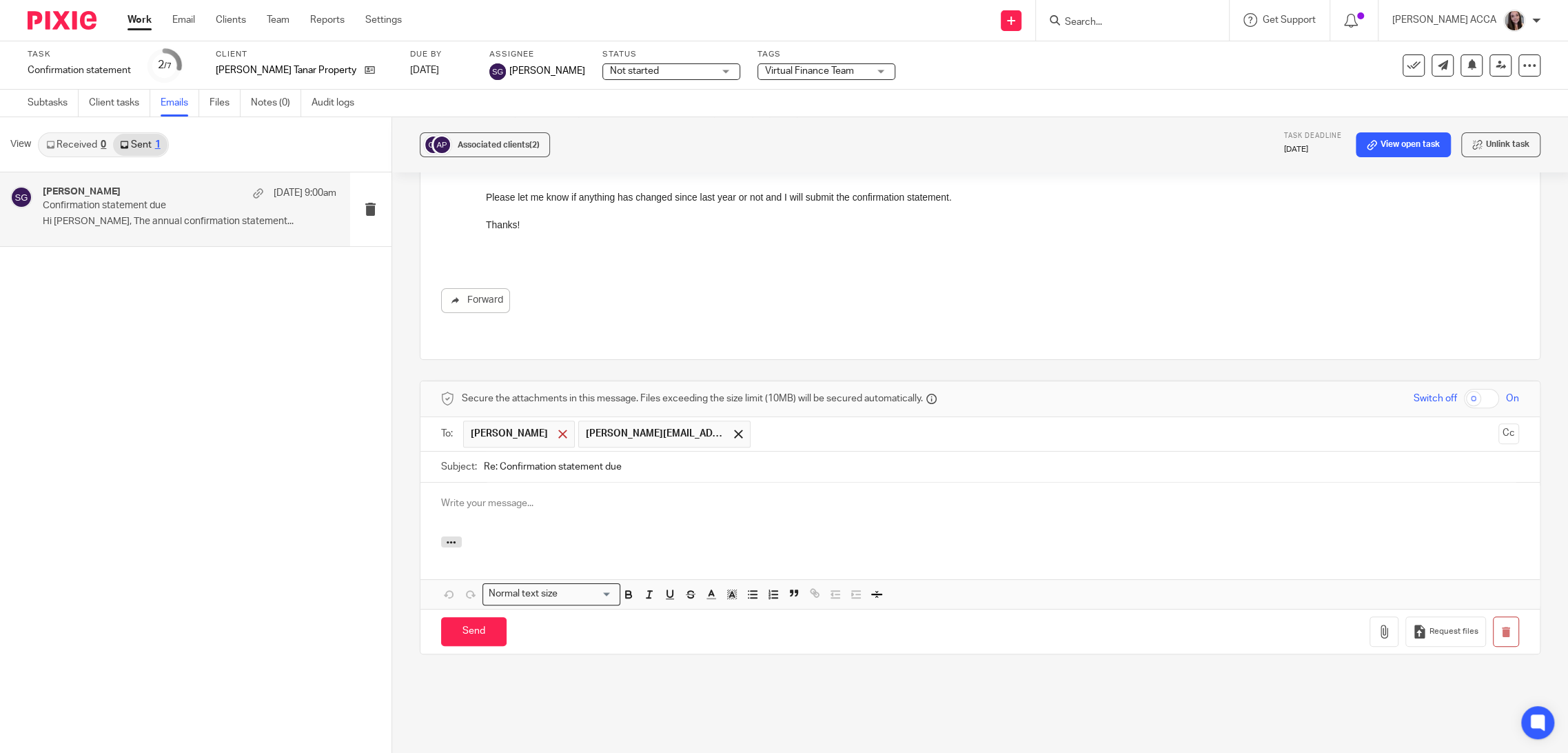
click at [555, 424] on div at bounding box center [562, 434] width 16 height 20
click at [1498, 424] on button "Cc" at bounding box center [1508, 434] width 20 height 20
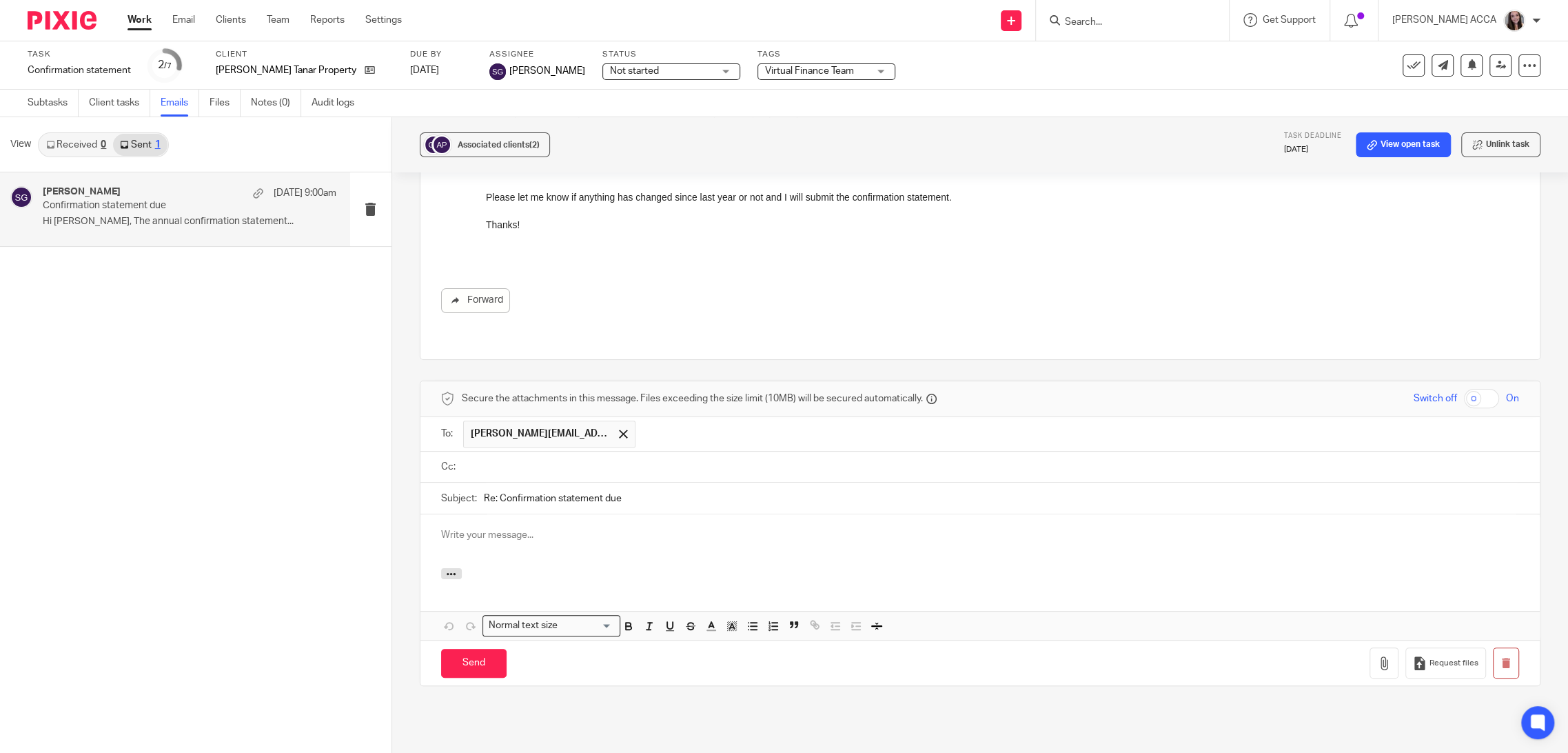
click at [714, 459] on input "text" at bounding box center [990, 467] width 1047 height 16
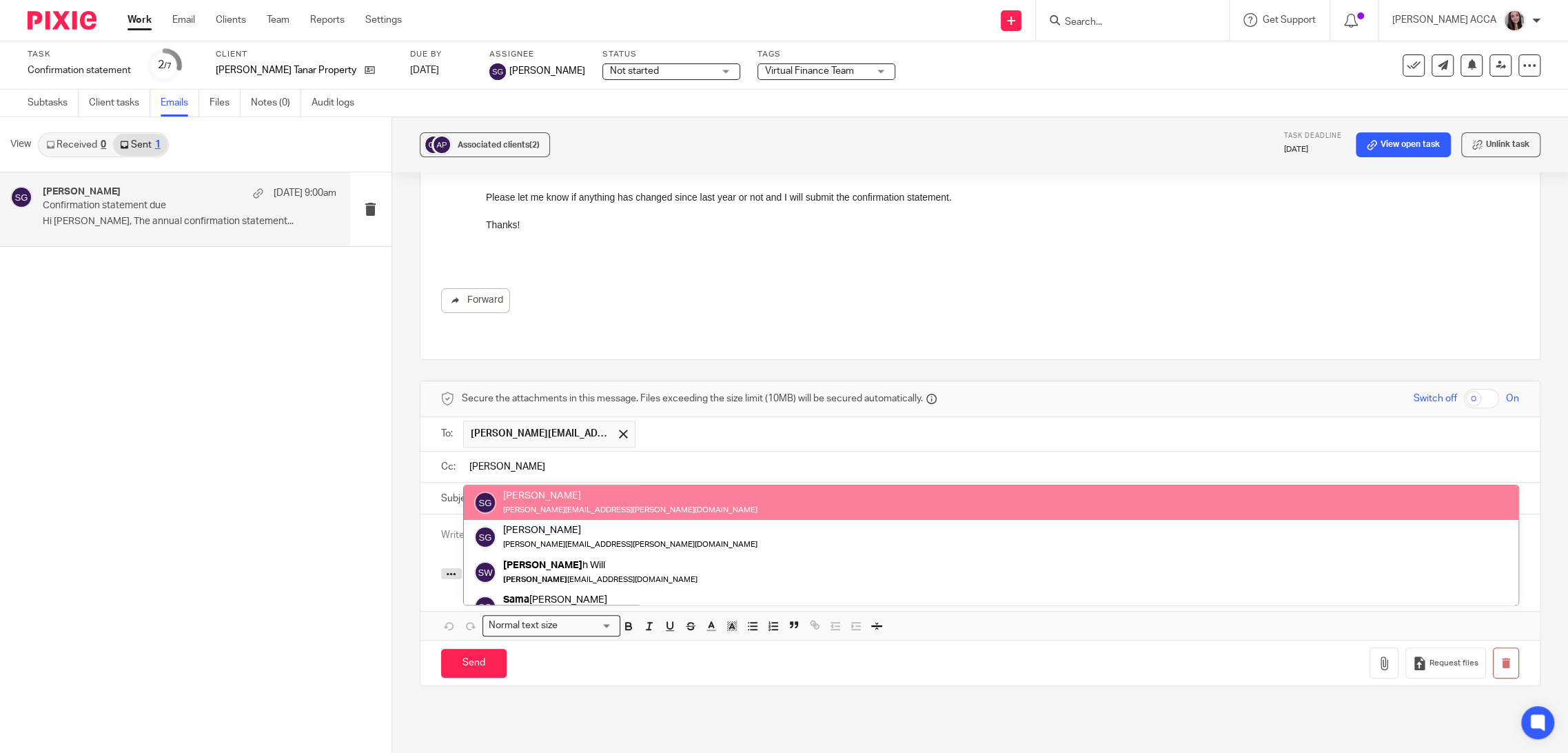
type input "[PERSON_NAME]"
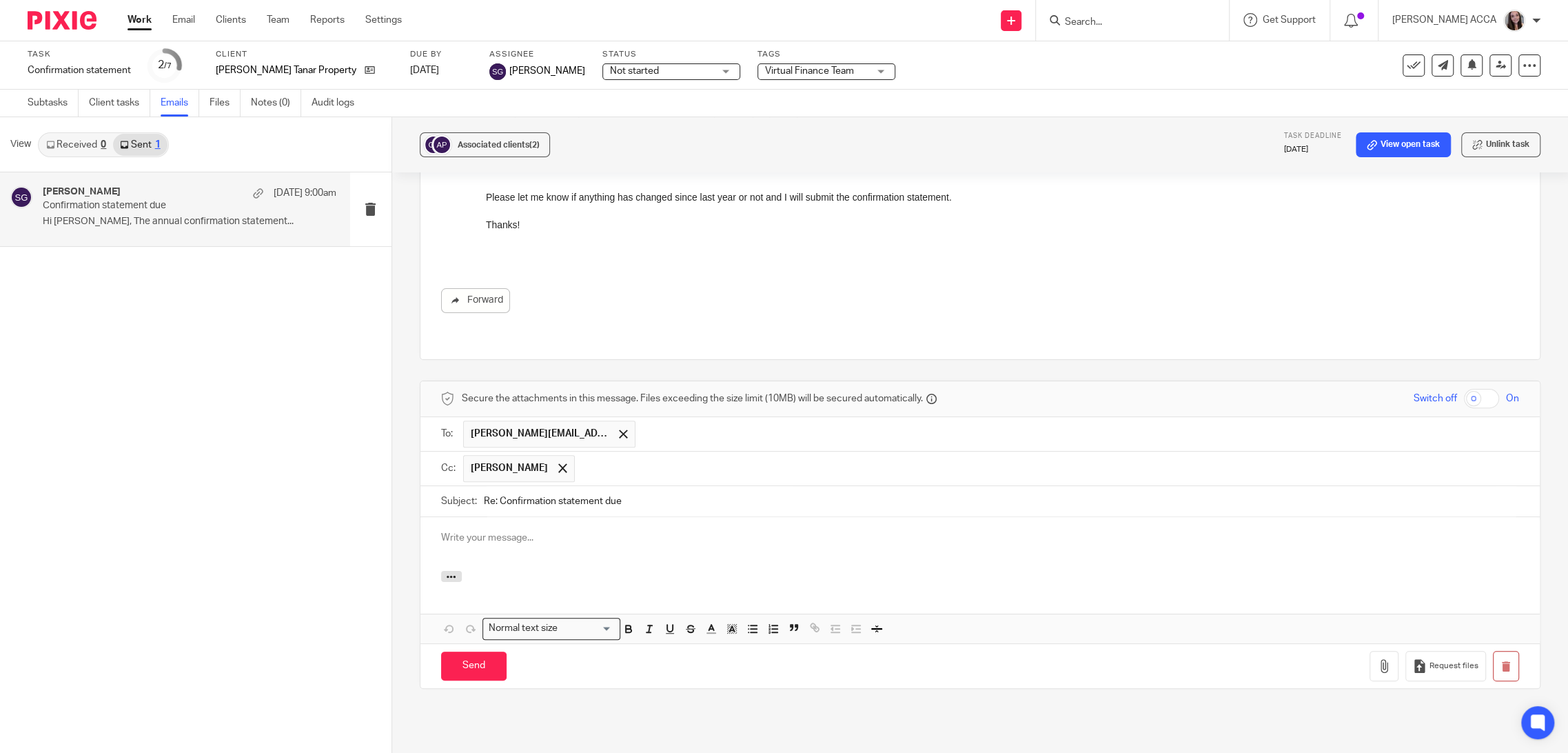
click at [532, 531] on p at bounding box center [980, 538] width 1078 height 14
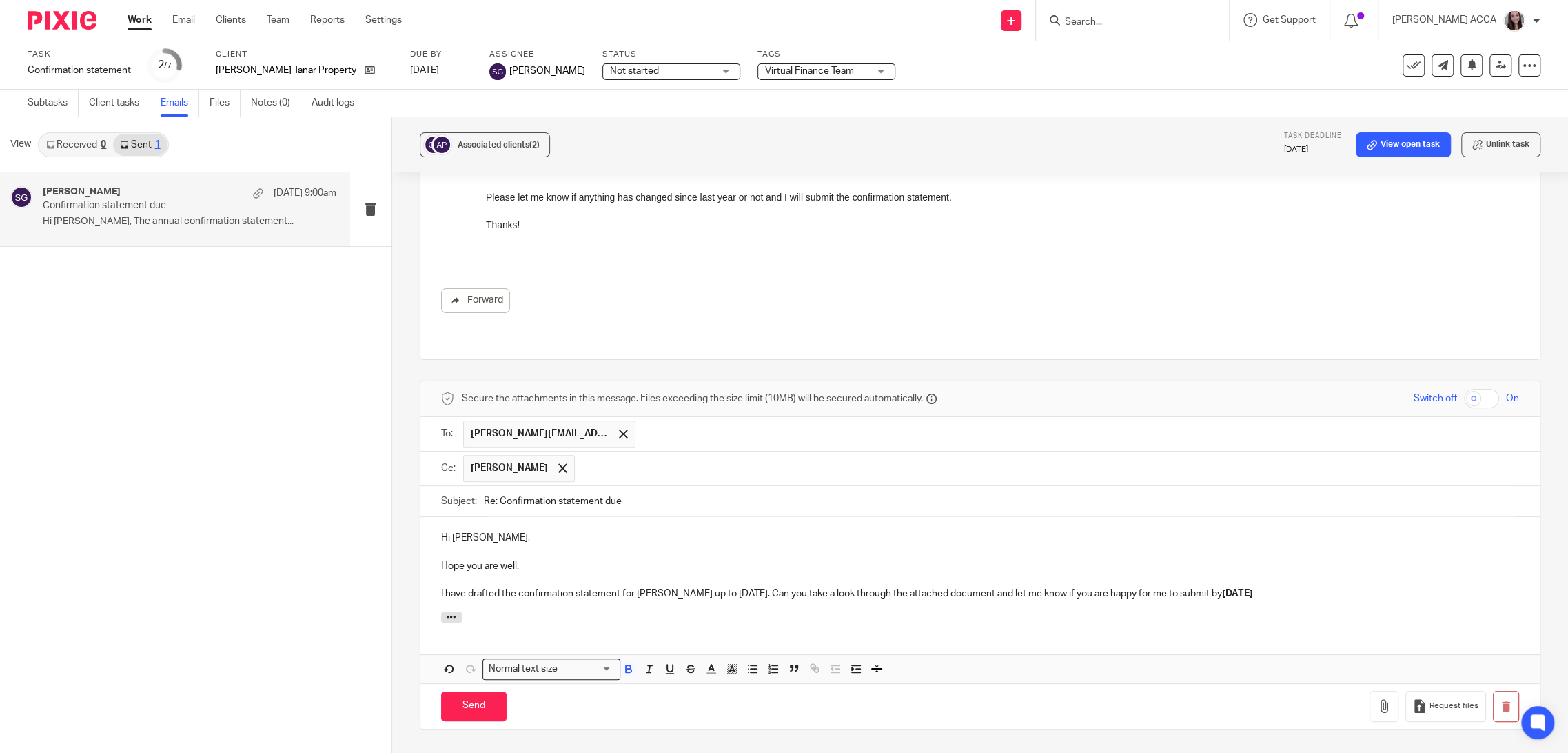
click at [1307, 612] on div at bounding box center [980, 620] width 1120 height 16
click at [1304, 587] on p "I have drafted the confirmation statement for [PERSON_NAME] up to [DATE]. Can y…" at bounding box center [980, 594] width 1078 height 14
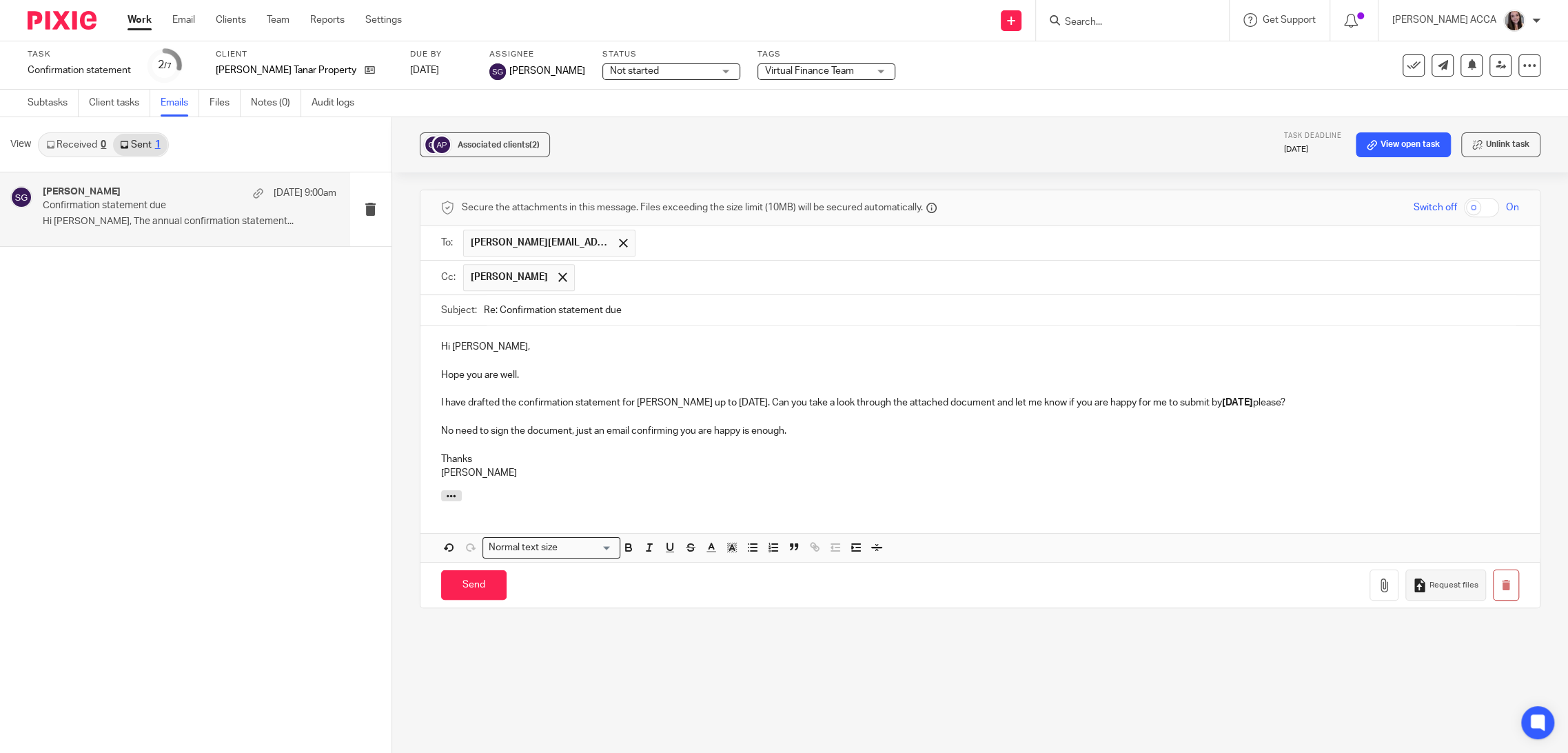
scroll to position [493, 0]
click at [1370, 568] on button "button" at bounding box center [1384, 584] width 29 height 31
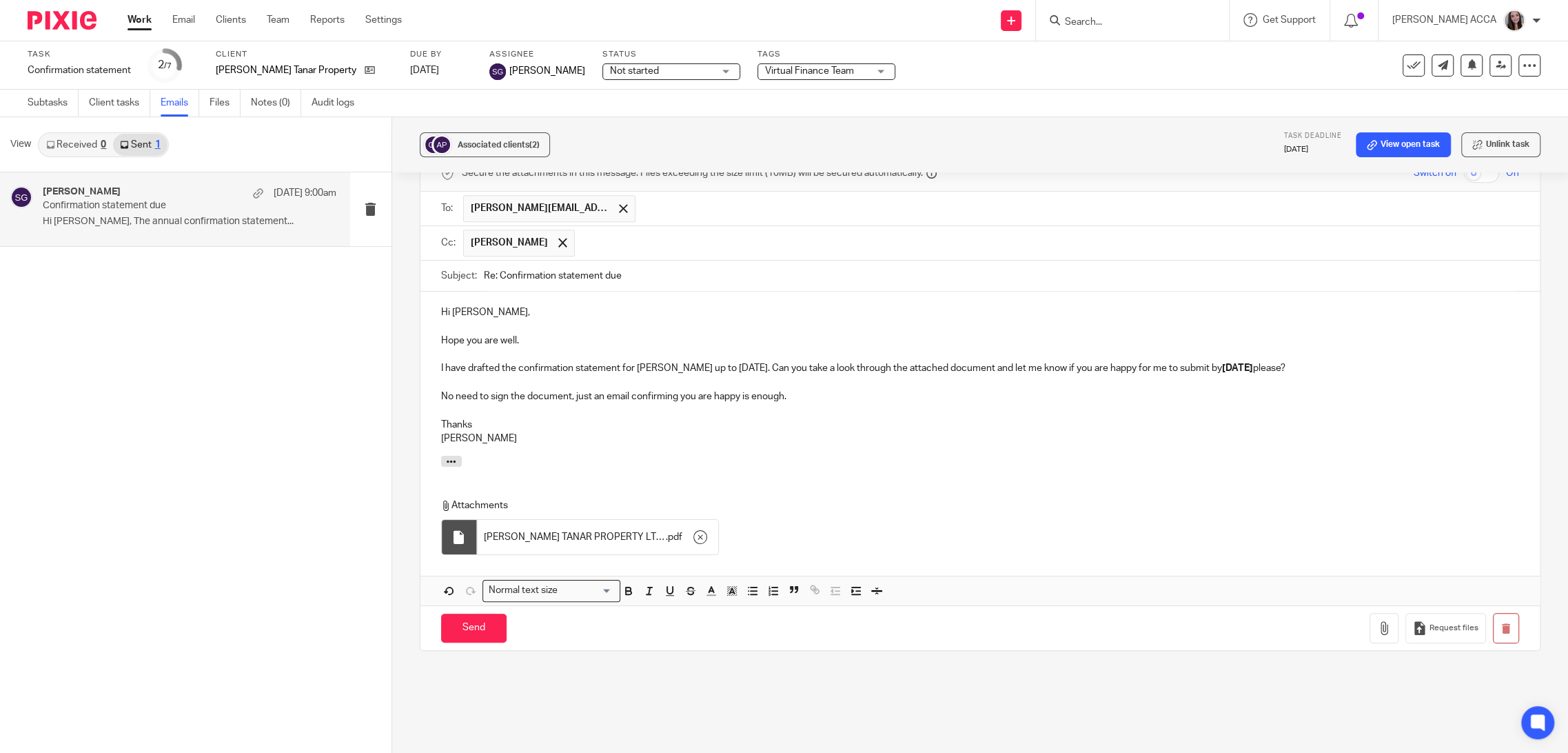
scroll to position [529, 0]
click at [611, 386] on p "No need to sign the document, just an email confirming you are happy is enough." at bounding box center [980, 393] width 1078 height 14
click at [540, 331] on p "Hope you are well." at bounding box center [980, 338] width 1078 height 14
click at [481, 611] on input "Send" at bounding box center [474, 625] width 66 height 30
